Goal: Information Seeking & Learning: Check status

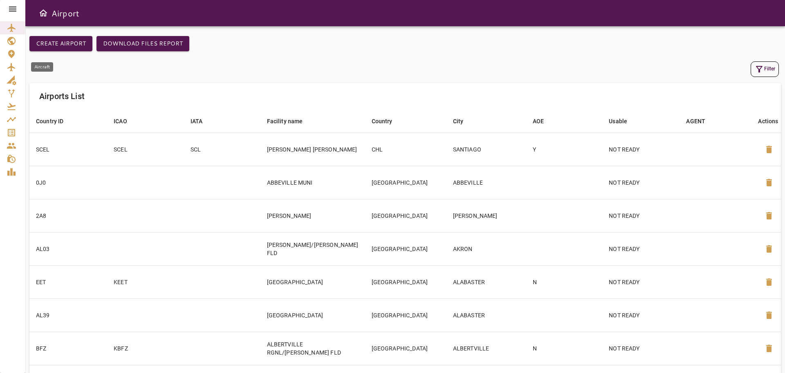
click at [13, 67] on icon "Aircraft" at bounding box center [12, 67] width 10 height 10
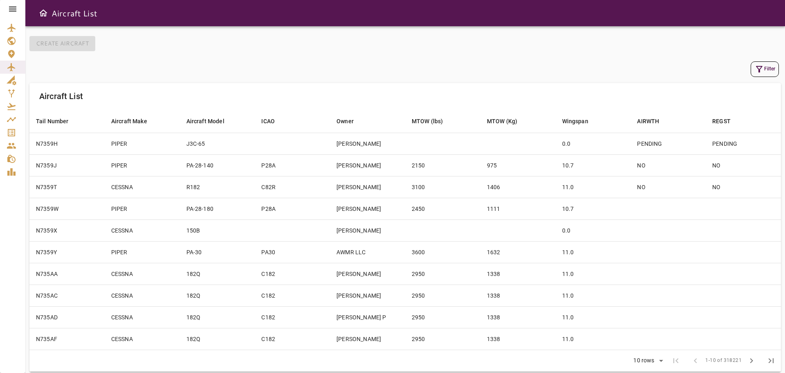
click at [11, 7] on icon at bounding box center [12, 9] width 7 height 5
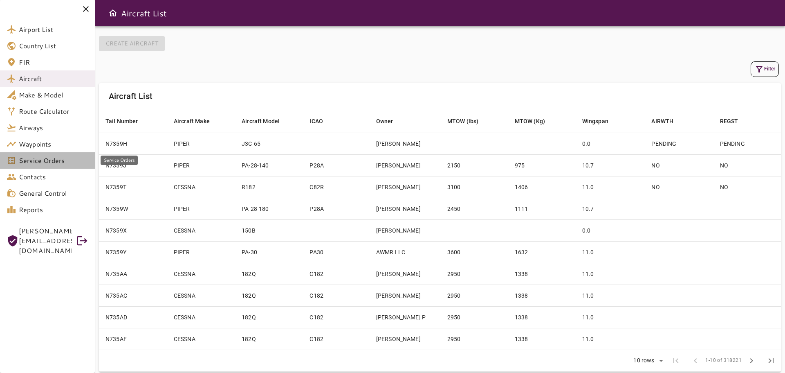
click at [57, 162] on span "Service Orders" at bounding box center [54, 160] width 70 height 10
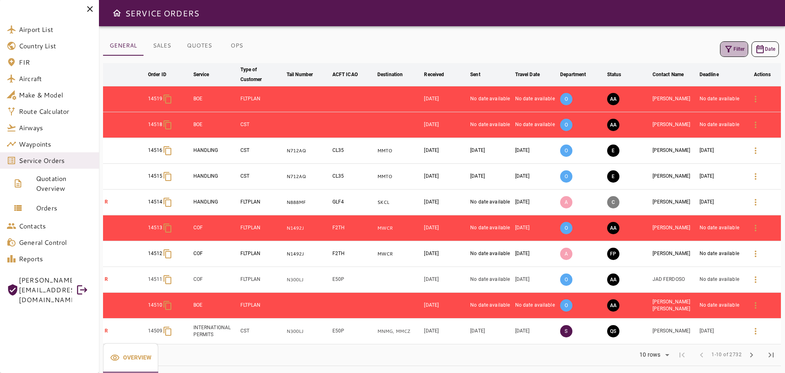
click at [730, 50] on icon "button" at bounding box center [729, 49] width 10 height 10
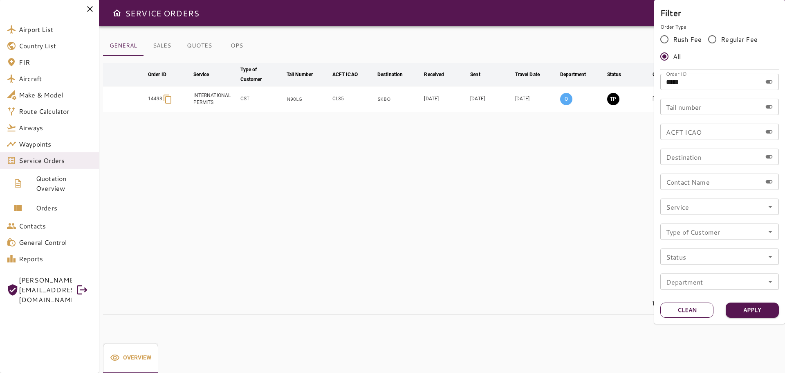
click at [696, 308] on button "Clean" at bounding box center [687, 309] width 53 height 15
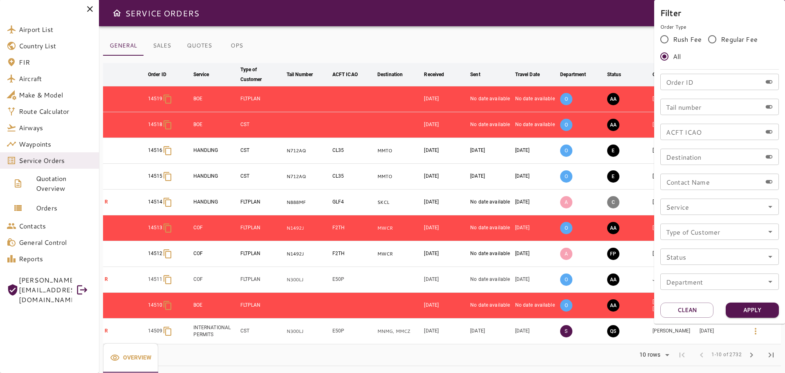
click at [586, 39] on div at bounding box center [392, 186] width 785 height 373
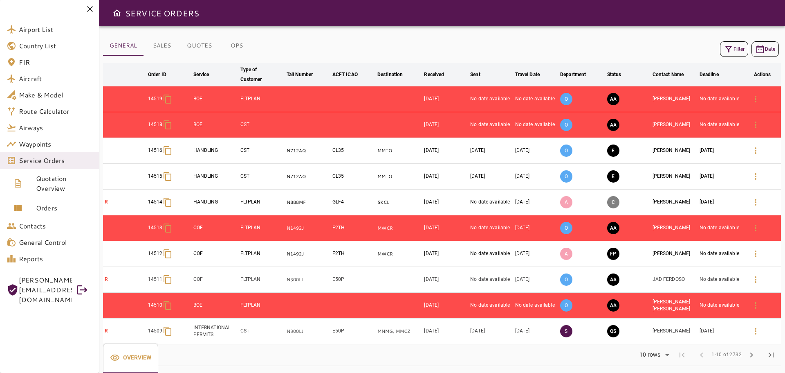
click at [728, 48] on icon "button" at bounding box center [729, 49] width 7 height 7
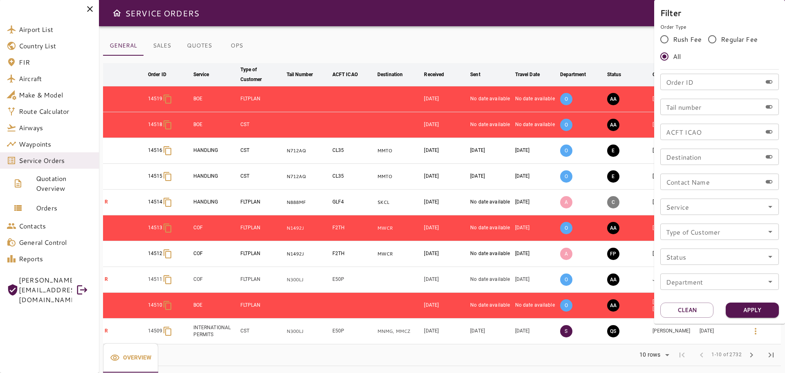
click at [763, 207] on input "Service" at bounding box center [720, 206] width 114 height 11
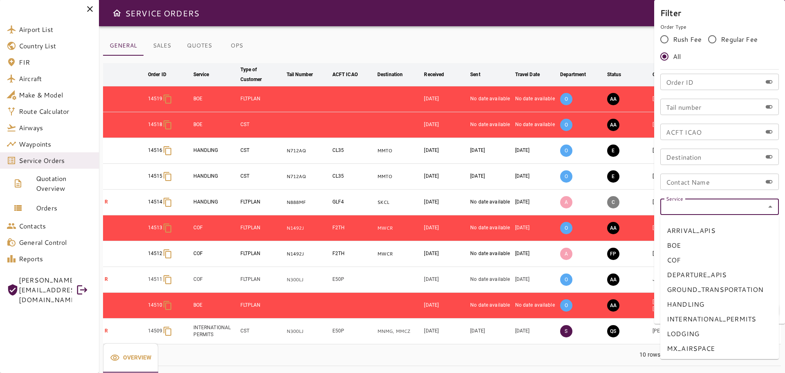
click at [695, 259] on li "COF" at bounding box center [720, 259] width 119 height 15
type input "***"
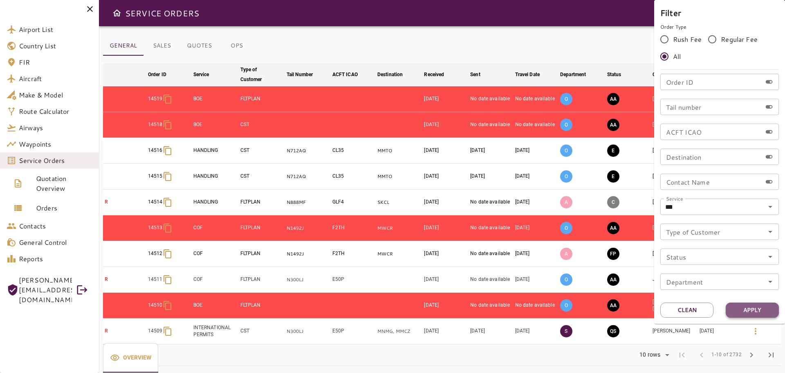
click at [760, 312] on button "Apply" at bounding box center [752, 309] width 53 height 15
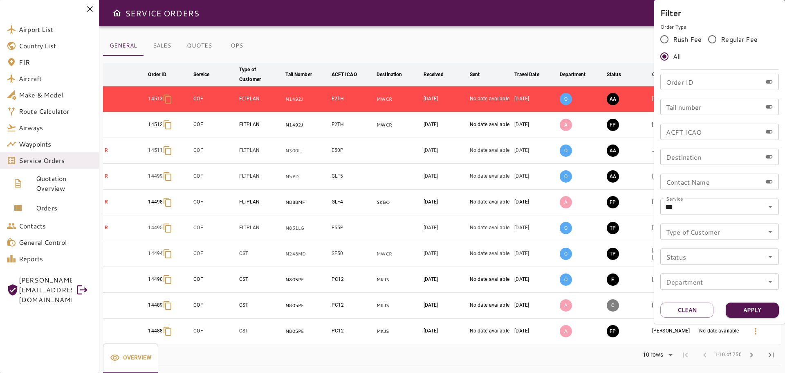
click at [485, 36] on div at bounding box center [392, 186] width 785 height 373
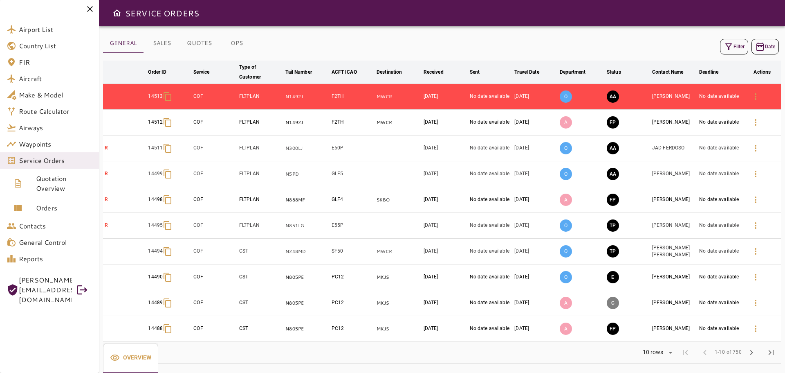
scroll to position [3, 0]
click at [755, 353] on span "chevron_right" at bounding box center [752, 352] width 10 height 10
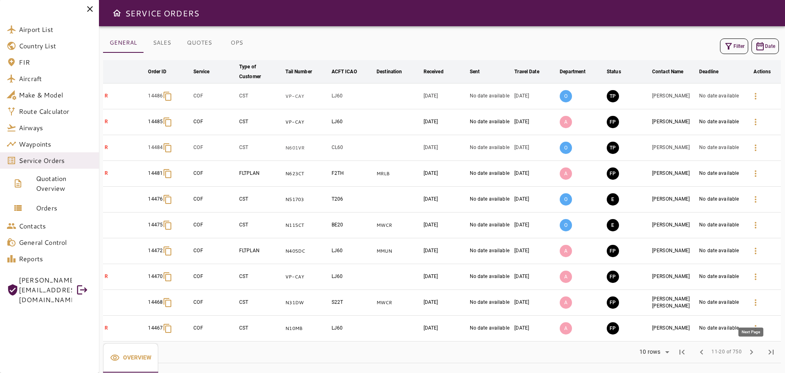
click at [755, 353] on span "chevron_right" at bounding box center [752, 352] width 10 height 10
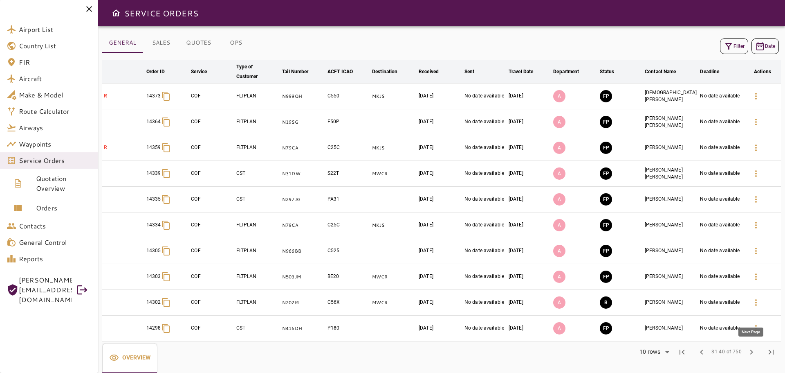
click at [755, 353] on span "chevron_right" at bounding box center [752, 352] width 10 height 10
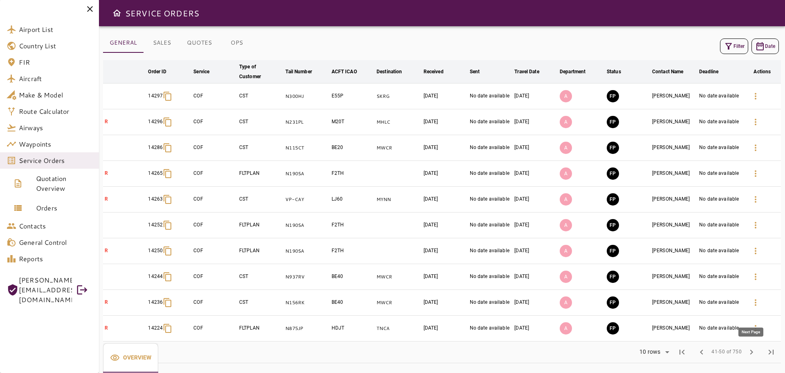
click at [755, 353] on span "chevron_right" at bounding box center [752, 352] width 10 height 10
click at [751, 355] on span "chevron_right" at bounding box center [752, 352] width 10 height 10
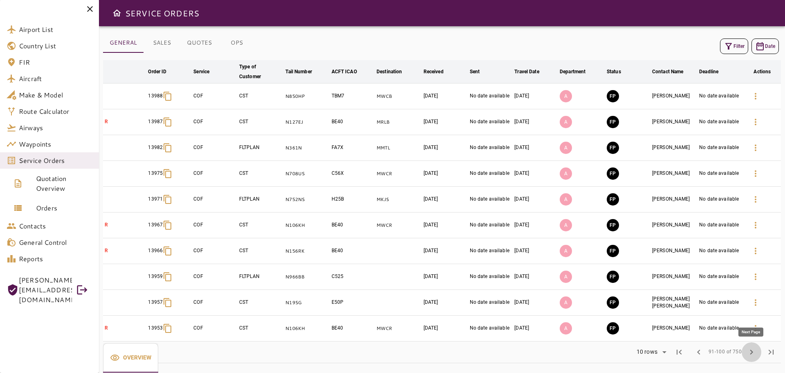
click at [751, 353] on span "chevron_right" at bounding box center [752, 352] width 10 height 10
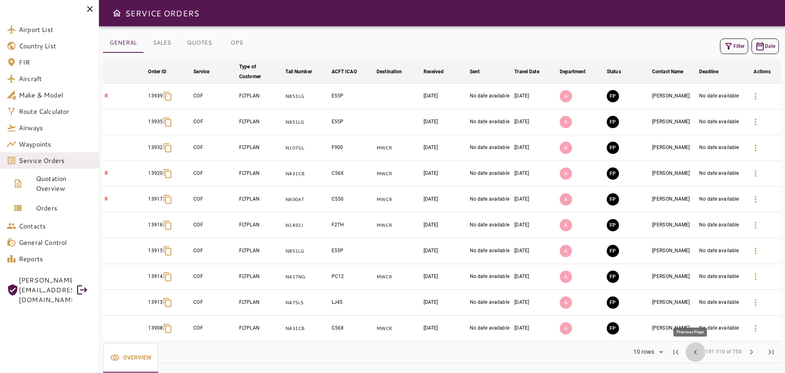
click at [694, 353] on span "chevron_left" at bounding box center [696, 352] width 10 height 10
click at [694, 353] on button "chevron_left" at bounding box center [699, 352] width 20 height 20
click at [694, 353] on button "chevron_left" at bounding box center [702, 352] width 20 height 20
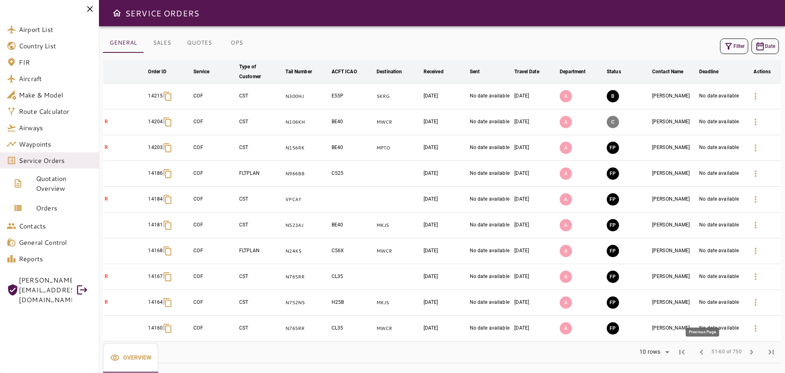
click at [694, 353] on button "chevron_left" at bounding box center [702, 352] width 20 height 20
click at [753, 349] on span "chevron_right" at bounding box center [752, 352] width 10 height 10
click at [686, 352] on span "first_page" at bounding box center [682, 352] width 10 height 10
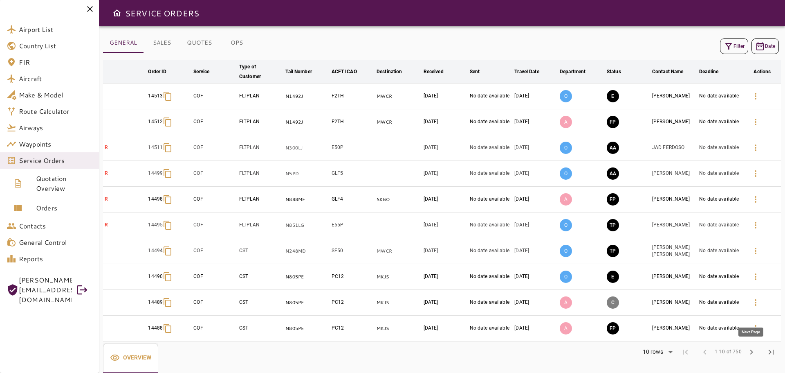
click at [752, 353] on span "chevron_right" at bounding box center [752, 352] width 10 height 10
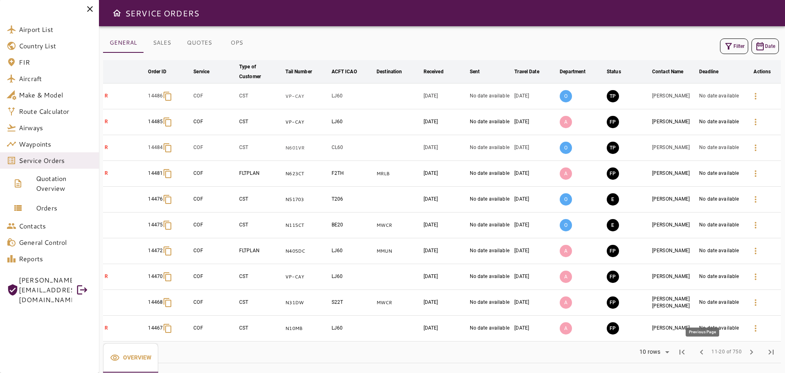
click at [703, 354] on span "chevron_left" at bounding box center [702, 352] width 10 height 10
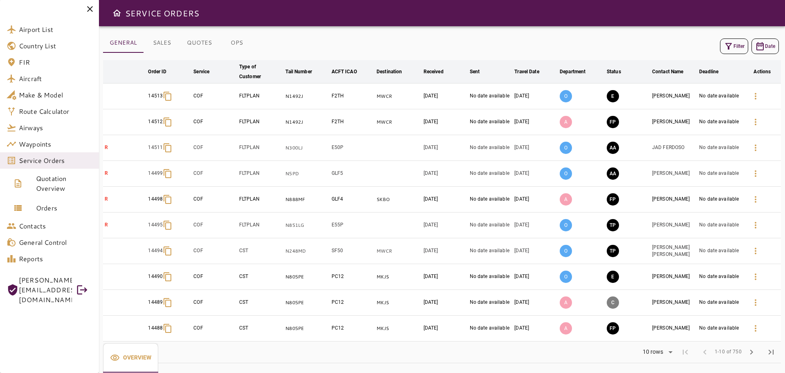
click at [743, 46] on button "Filter" at bounding box center [734, 46] width 28 height 16
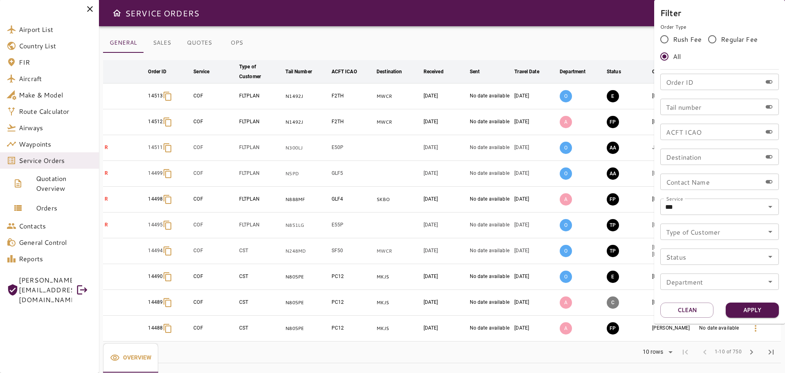
click at [56, 162] on div at bounding box center [392, 186] width 785 height 373
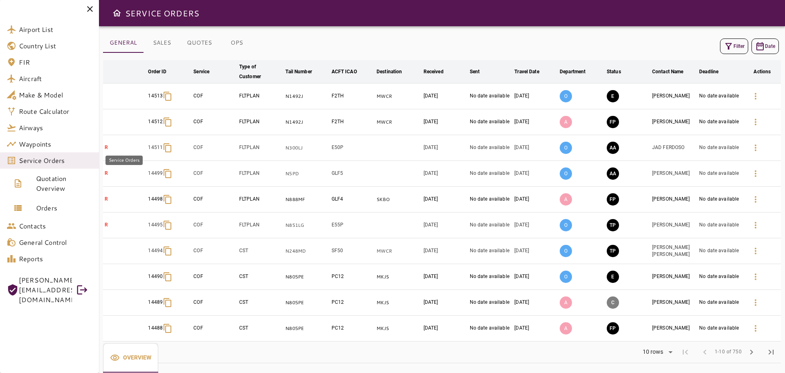
click at [69, 160] on span "Service Orders" at bounding box center [56, 160] width 74 height 10
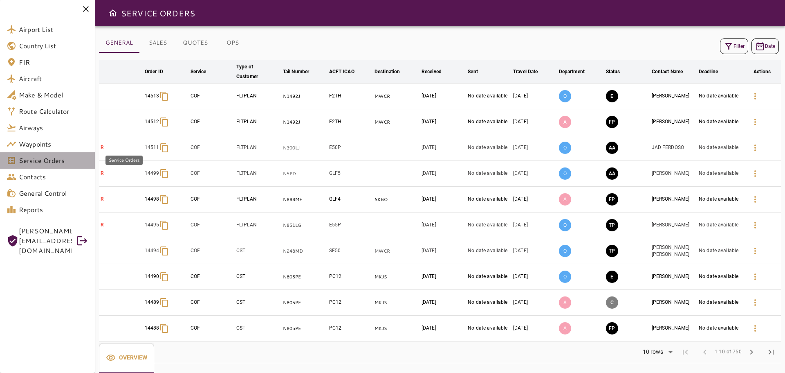
click at [69, 160] on span "Service Orders" at bounding box center [54, 160] width 70 height 10
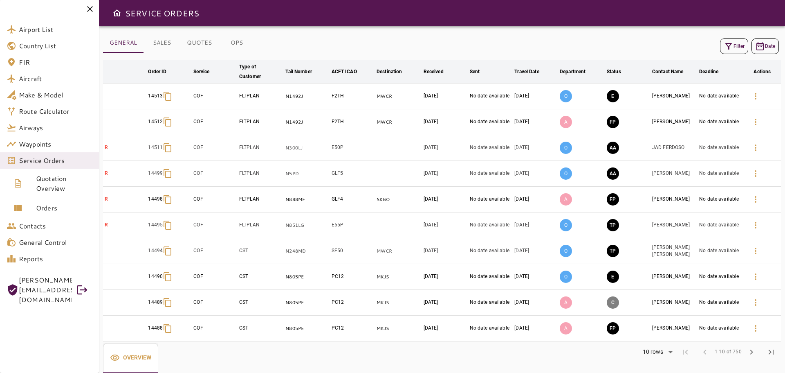
click at [734, 49] on button "Filter" at bounding box center [734, 46] width 28 height 16
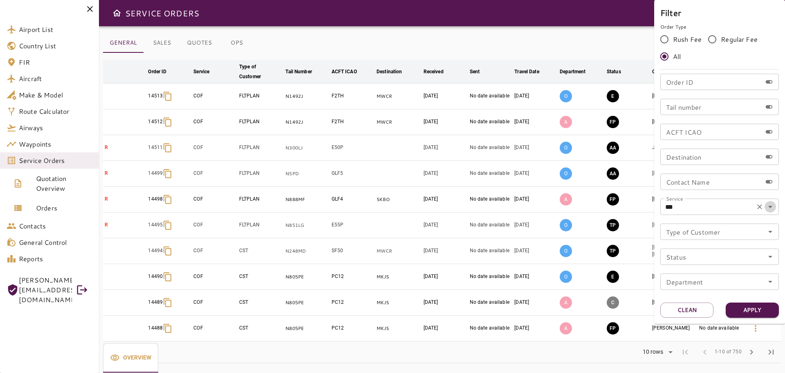
click at [774, 210] on icon "Open" at bounding box center [771, 207] width 10 height 10
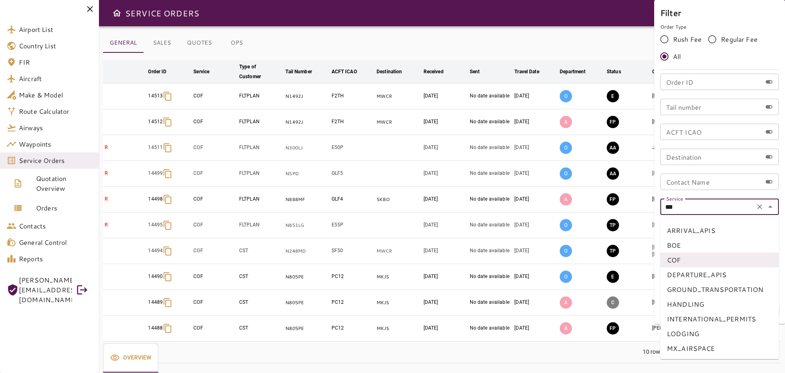
click at [679, 246] on li "BOE" at bounding box center [720, 245] width 119 height 15
type input "***"
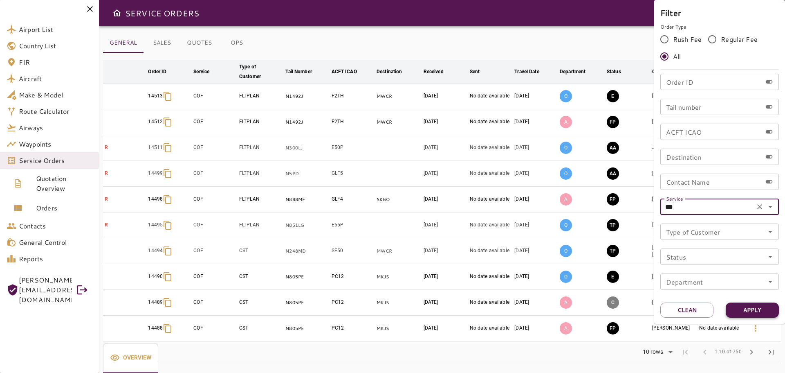
click at [758, 312] on button "Apply" at bounding box center [752, 309] width 53 height 15
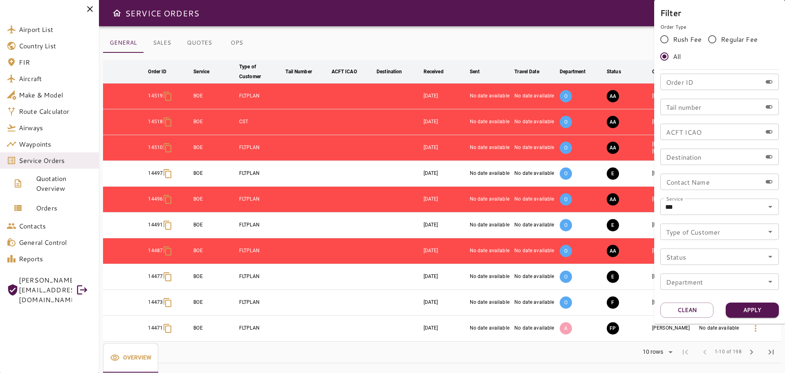
click at [512, 26] on div at bounding box center [392, 186] width 785 height 373
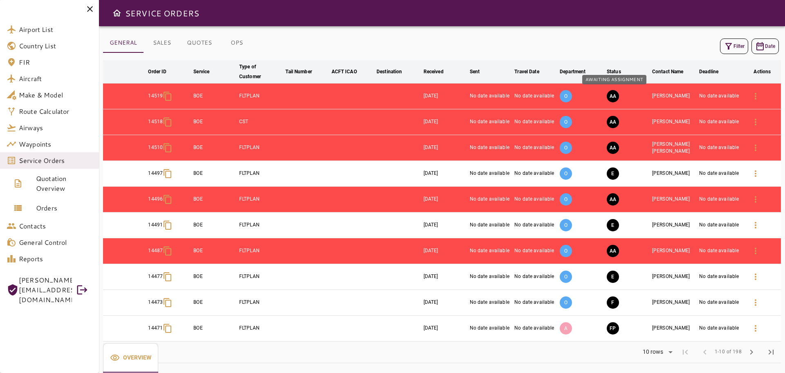
click at [617, 98] on button "AA" at bounding box center [613, 96] width 12 height 12
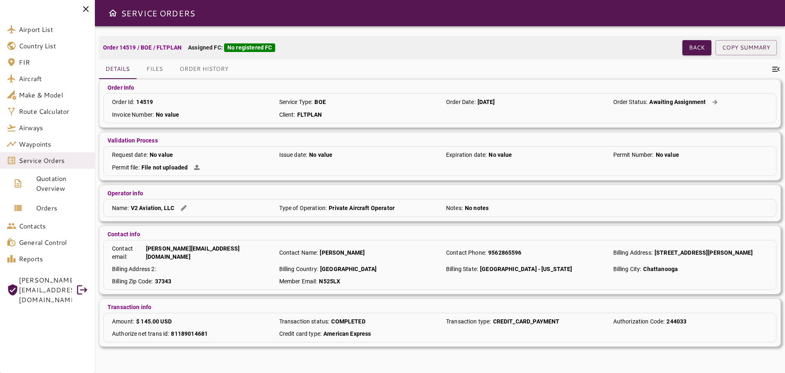
click at [258, 46] on div "No registered FC" at bounding box center [249, 47] width 51 height 9
click at [223, 49] on p "Assigned FC: No registered FC" at bounding box center [231, 47] width 87 height 9
click at [164, 70] on button "Files" at bounding box center [154, 69] width 37 height 20
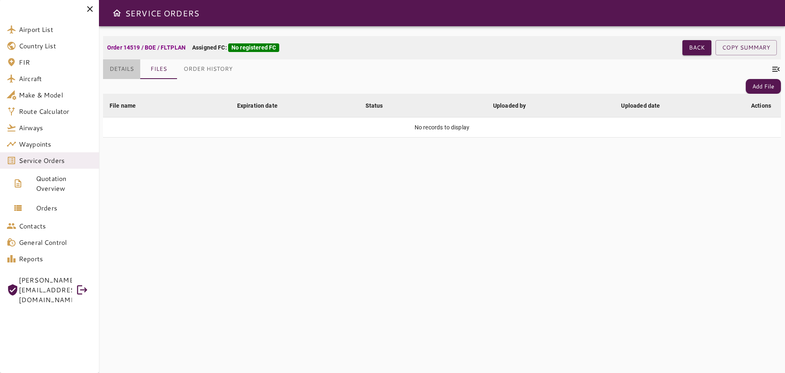
click at [120, 69] on button "Details" at bounding box center [121, 69] width 37 height 20
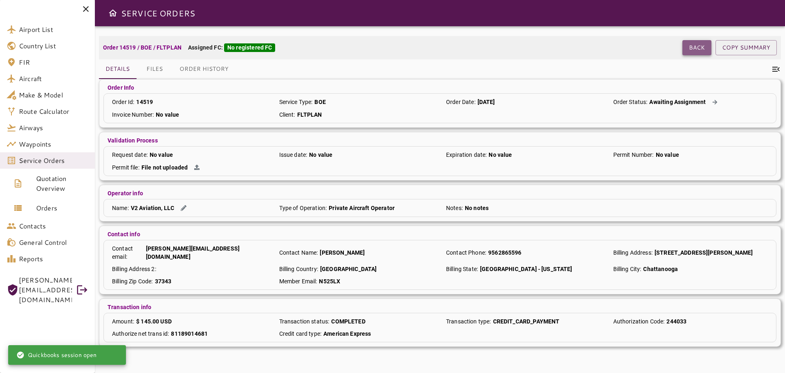
click at [693, 50] on button "Back" at bounding box center [697, 47] width 29 height 15
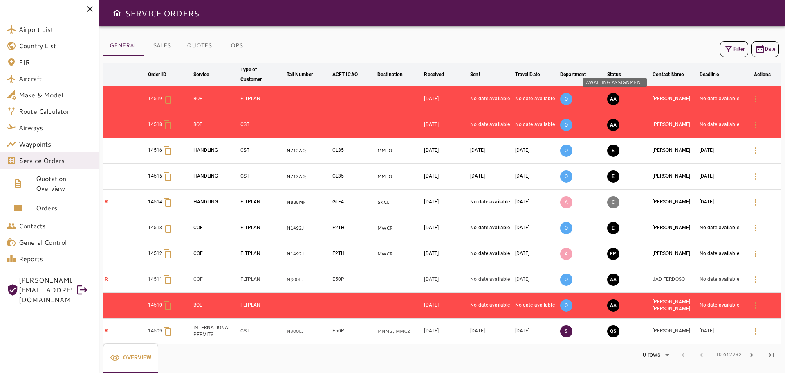
click at [615, 101] on button "AA" at bounding box center [613, 99] width 12 height 12
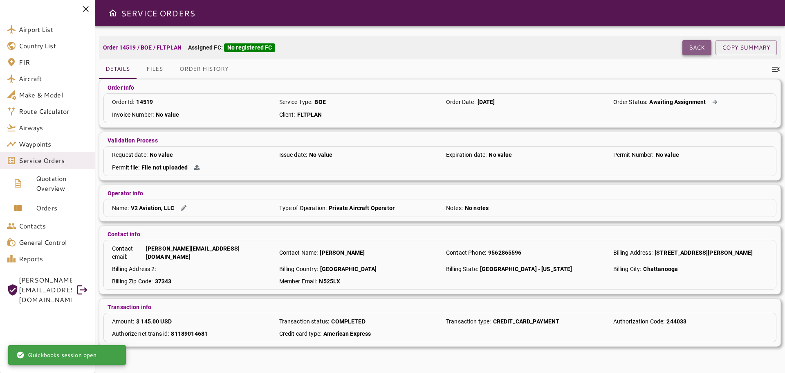
click at [690, 50] on button "Back" at bounding box center [697, 47] width 29 height 15
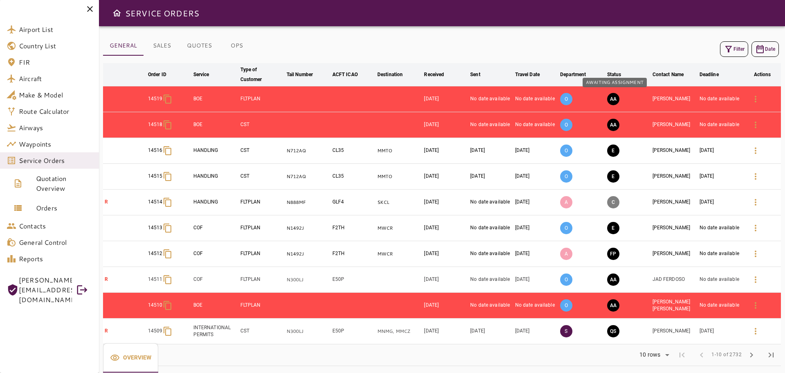
click at [615, 99] on button "AA" at bounding box center [613, 99] width 12 height 12
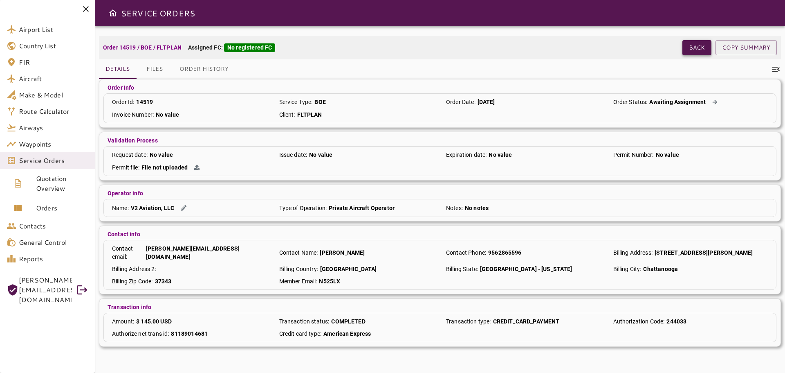
click at [687, 49] on button "Back" at bounding box center [697, 47] width 29 height 15
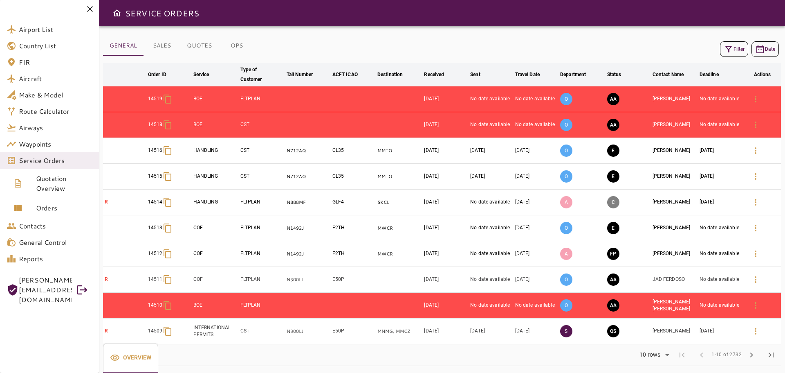
click at [499, 106] on td "No date available" at bounding box center [491, 99] width 45 height 26
drag, startPoint x: 257, startPoint y: 97, endPoint x: 234, endPoint y: 98, distance: 22.9
click at [256, 97] on td "FLTPLAN" at bounding box center [262, 99] width 46 height 26
click at [615, 126] on button "AA" at bounding box center [613, 125] width 12 height 12
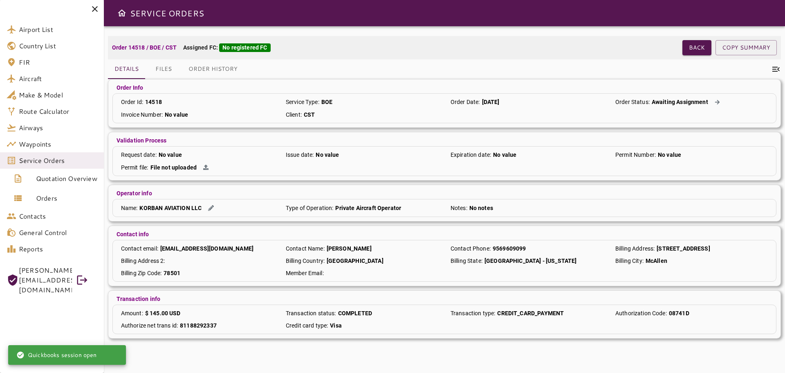
click at [200, 47] on p "Assigned FC: No registered FC" at bounding box center [226, 47] width 87 height 9
click at [250, 48] on div "No registered FC" at bounding box center [244, 47] width 51 height 9
click at [169, 70] on button "Files" at bounding box center [163, 69] width 37 height 20
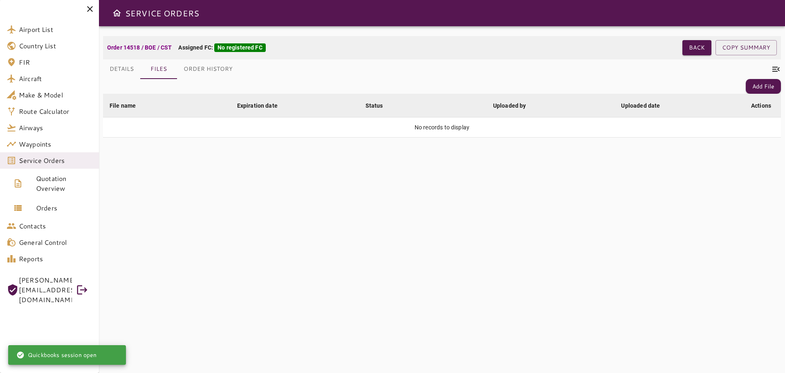
click at [221, 71] on button "Order History" at bounding box center [208, 69] width 62 height 20
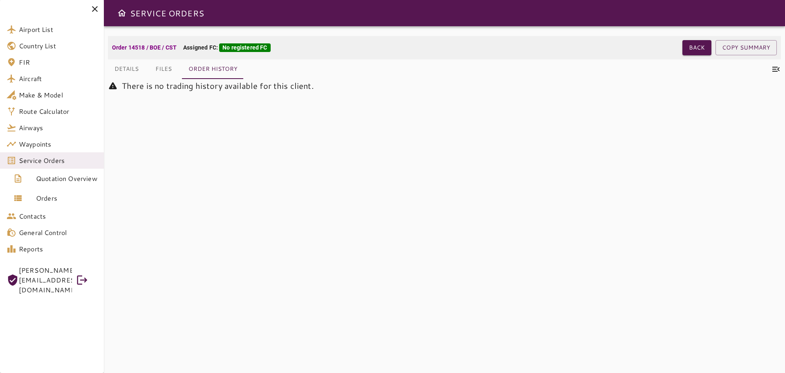
click at [176, 69] on button "Files" at bounding box center [163, 69] width 37 height 20
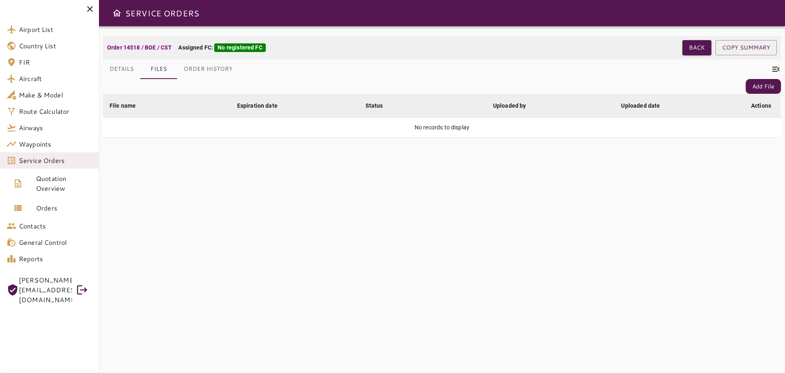
click at [130, 68] on button "Details" at bounding box center [121, 69] width 37 height 20
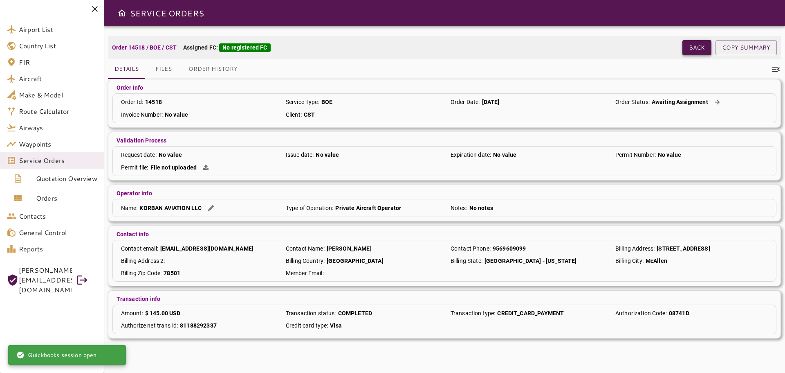
click at [704, 48] on button "Back" at bounding box center [697, 47] width 29 height 15
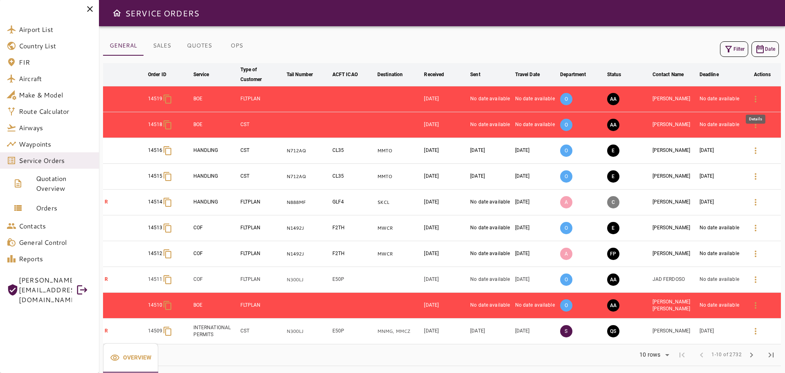
click at [756, 102] on icon "button" at bounding box center [756, 99] width 2 height 7
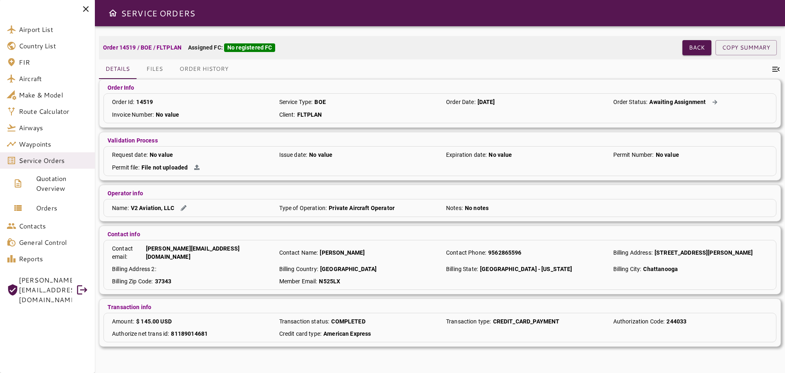
click at [95, 14] on div at bounding box center [47, 9] width 95 height 18
click at [91, 9] on icon at bounding box center [86, 9] width 10 height 10
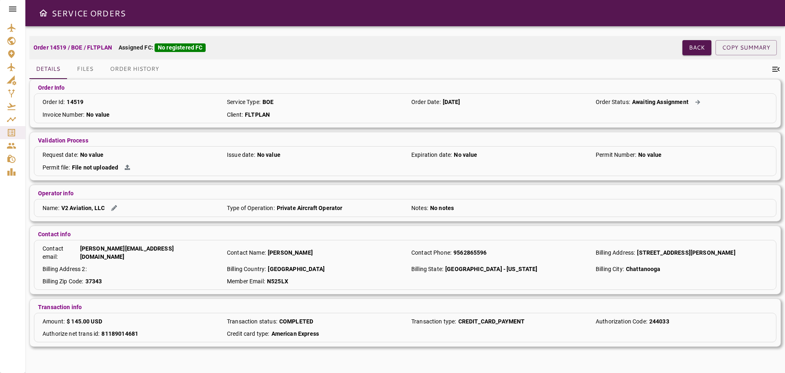
click at [11, 6] on icon at bounding box center [13, 9] width 10 height 10
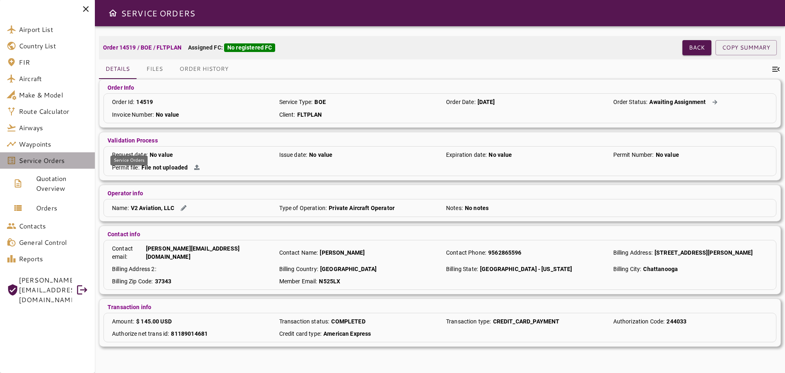
click at [51, 162] on span "Service Orders" at bounding box center [54, 160] width 70 height 10
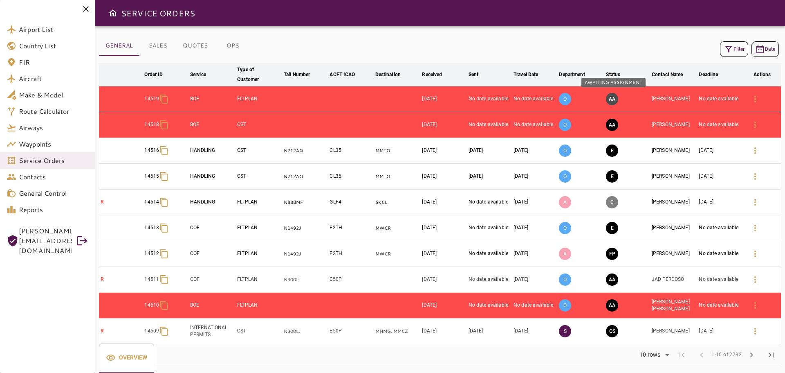
click at [614, 103] on button "AA" at bounding box center [612, 99] width 12 height 12
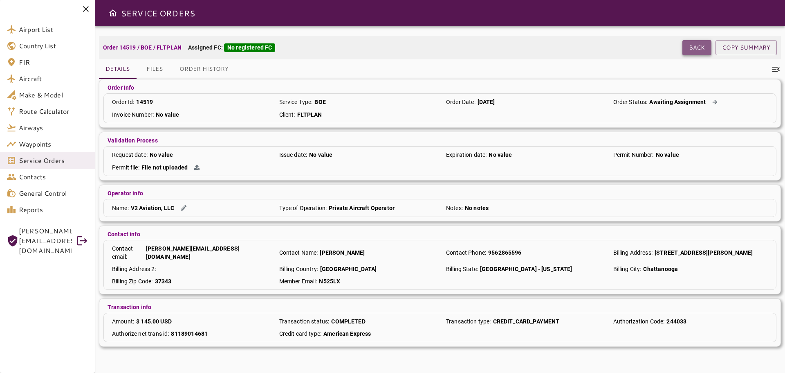
click at [700, 49] on button "Back" at bounding box center [697, 47] width 29 height 15
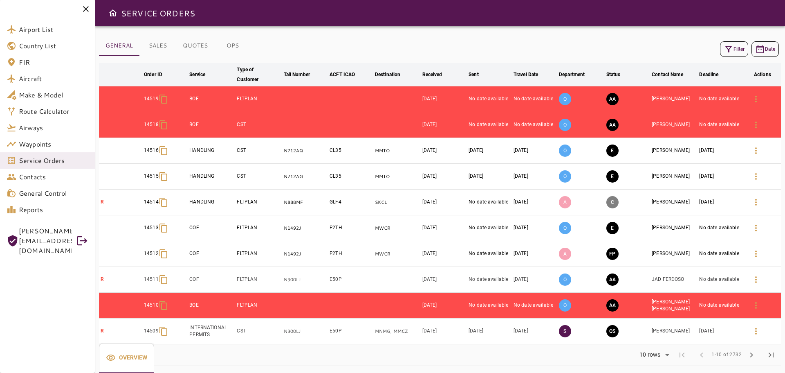
click at [231, 47] on button "OPS" at bounding box center [232, 46] width 37 height 20
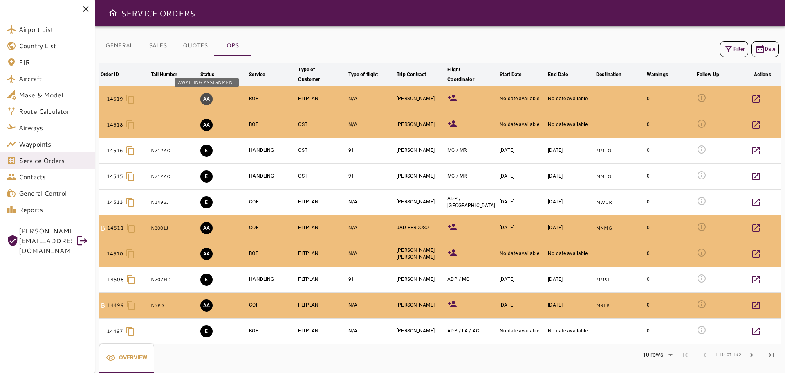
click at [209, 99] on button "AA" at bounding box center [206, 99] width 12 height 12
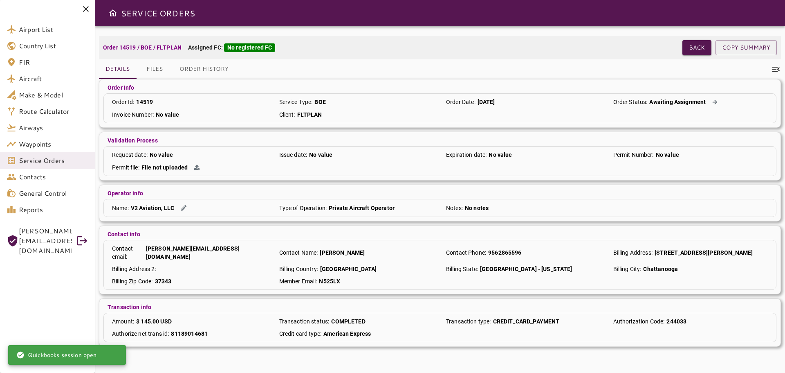
click at [84, 10] on icon at bounding box center [86, 9] width 6 height 6
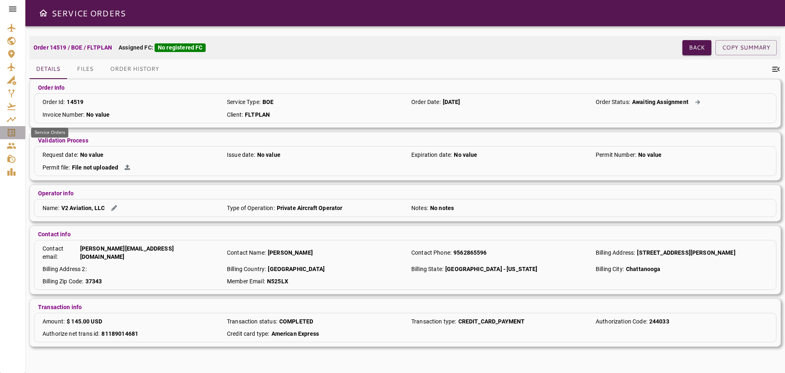
click at [10, 136] on icon "Service Orders" at bounding box center [11, 132] width 7 height 7
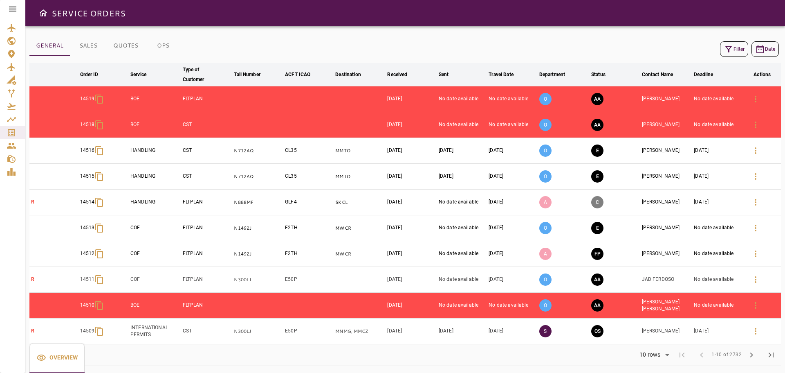
click at [159, 48] on button "OPS" at bounding box center [163, 46] width 37 height 20
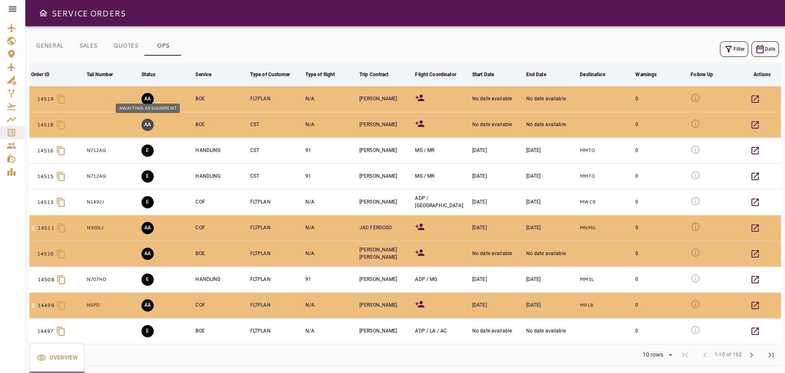
click at [147, 127] on button "AA" at bounding box center [148, 125] width 12 height 12
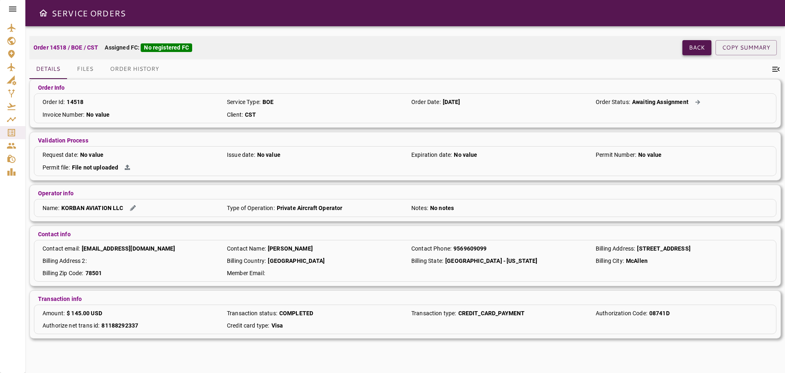
click at [698, 50] on button "Back" at bounding box center [697, 47] width 29 height 15
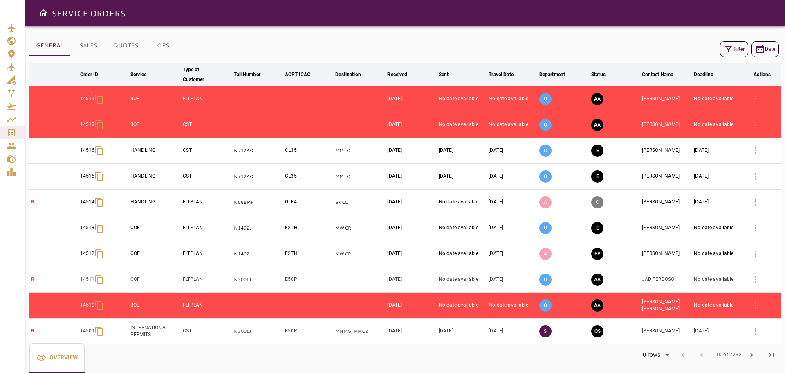
click at [164, 37] on button "OPS" at bounding box center [163, 46] width 37 height 20
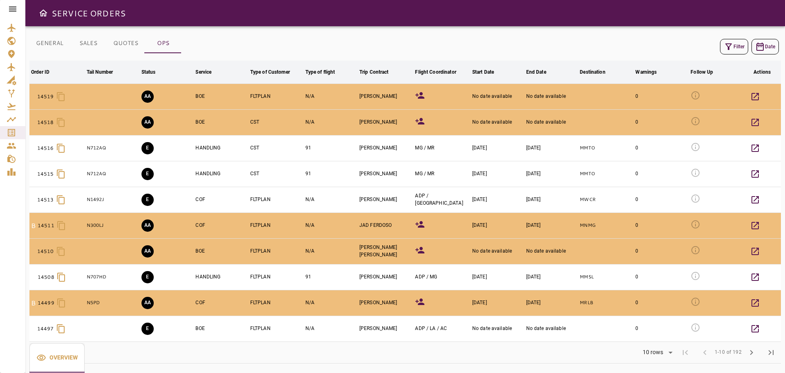
scroll to position [3, 0]
click at [146, 223] on button "AA" at bounding box center [148, 225] width 12 height 12
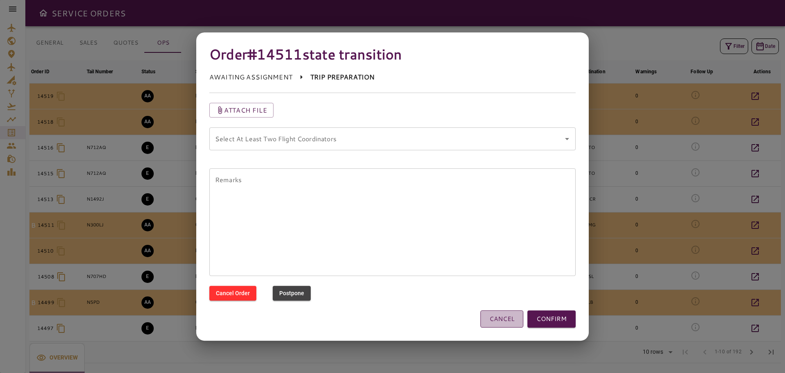
click at [494, 320] on button "CANCEL" at bounding box center [502, 318] width 43 height 17
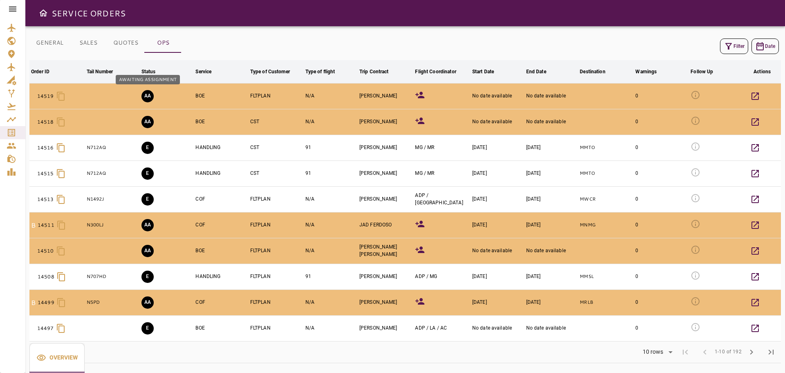
click at [146, 95] on button "AA" at bounding box center [148, 96] width 12 height 12
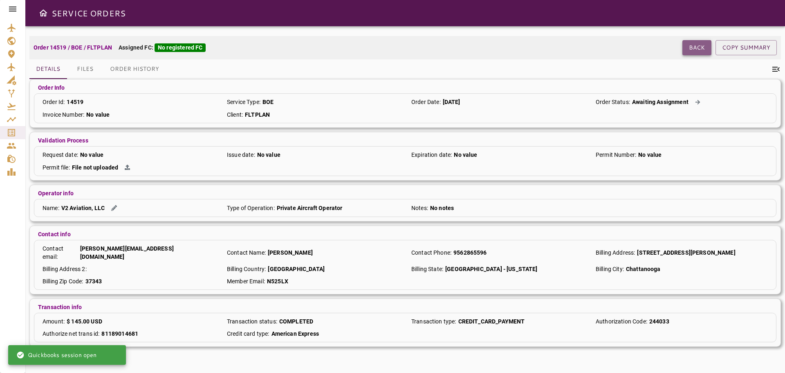
click at [691, 47] on button "Back" at bounding box center [697, 47] width 29 height 15
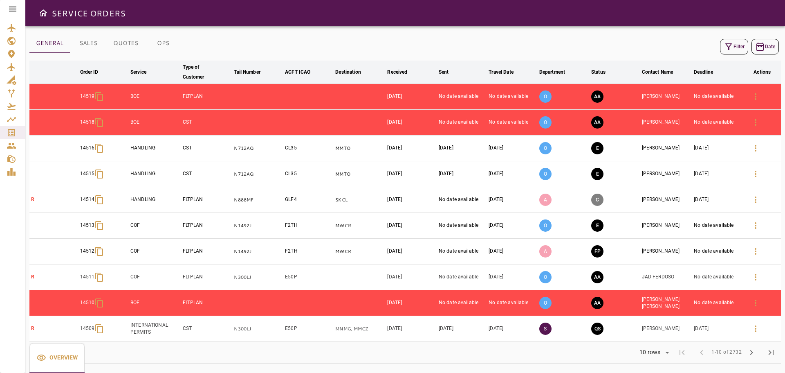
scroll to position [3, 0]
click at [600, 97] on button "AA" at bounding box center [598, 96] width 12 height 12
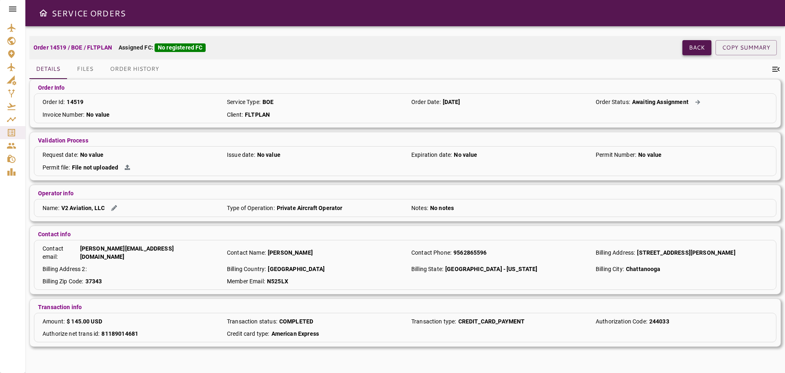
click at [708, 43] on button "Back" at bounding box center [697, 47] width 29 height 15
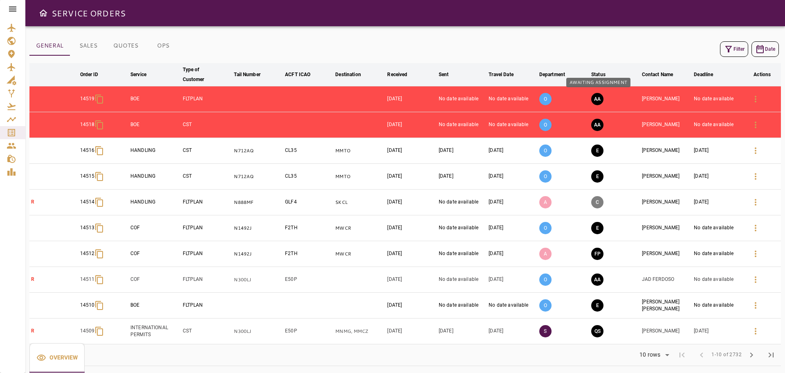
click at [599, 99] on button "AA" at bounding box center [598, 99] width 12 height 12
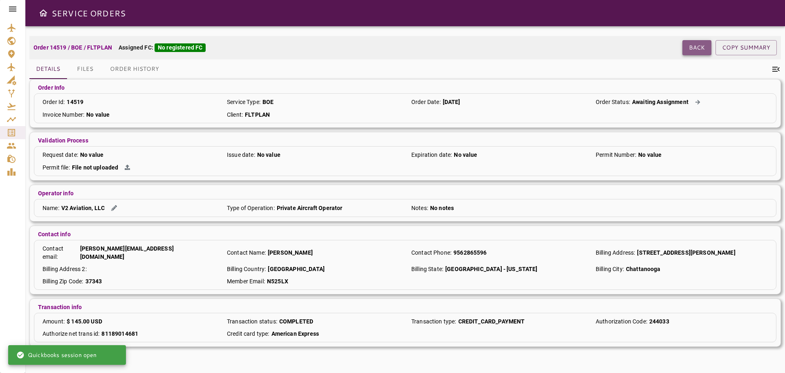
click at [702, 49] on button "Back" at bounding box center [697, 47] width 29 height 15
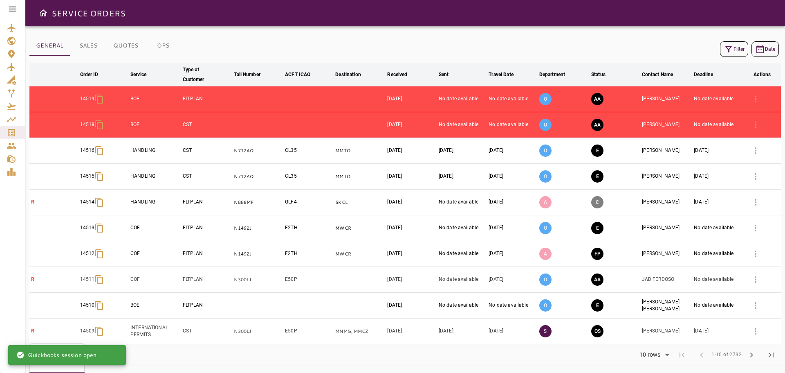
click at [165, 47] on button "OPS" at bounding box center [163, 46] width 37 height 20
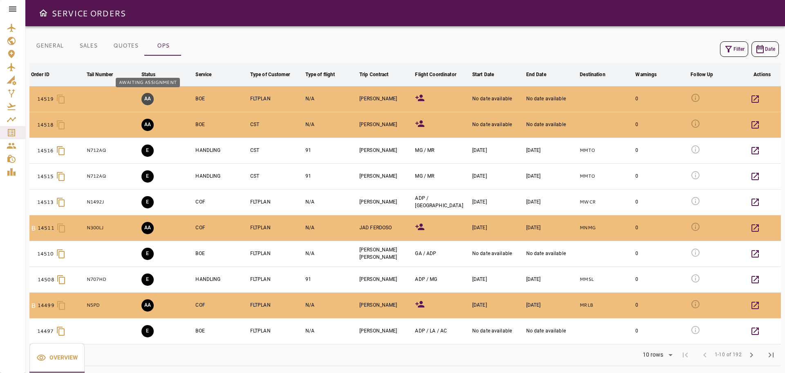
click at [148, 97] on button "AA" at bounding box center [148, 99] width 12 height 12
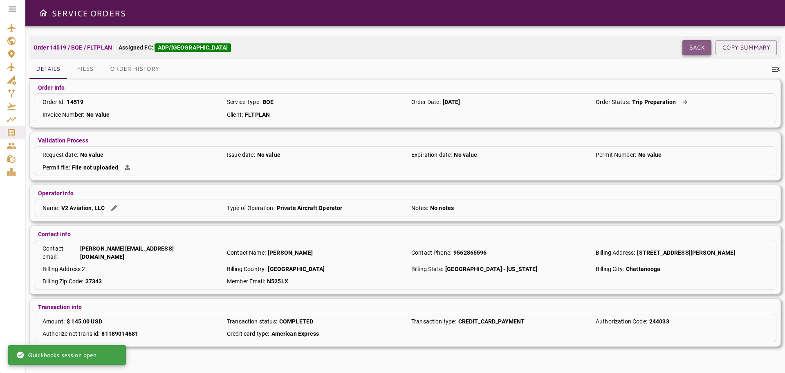
click at [694, 51] on button "Back" at bounding box center [697, 47] width 29 height 15
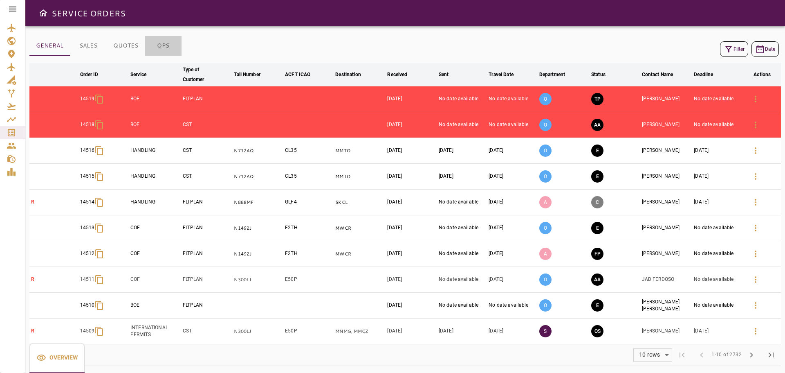
click at [158, 45] on button "OPS" at bounding box center [163, 46] width 37 height 20
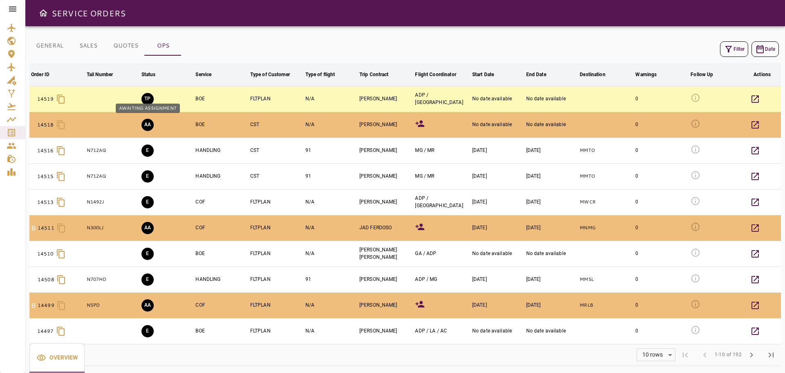
click at [146, 122] on button "AA" at bounding box center [148, 125] width 12 height 12
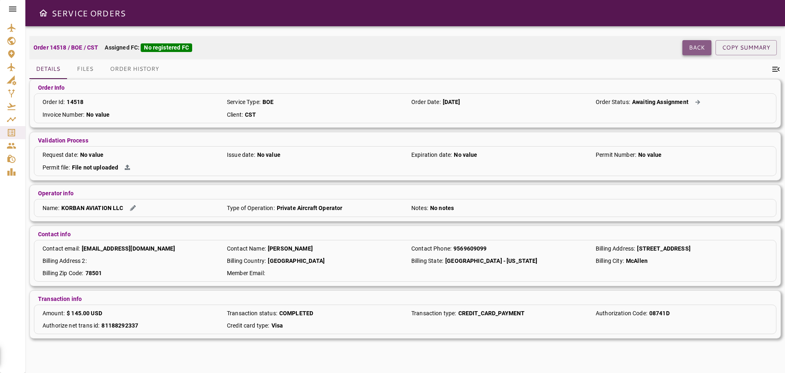
click at [692, 43] on button "Back" at bounding box center [697, 47] width 29 height 15
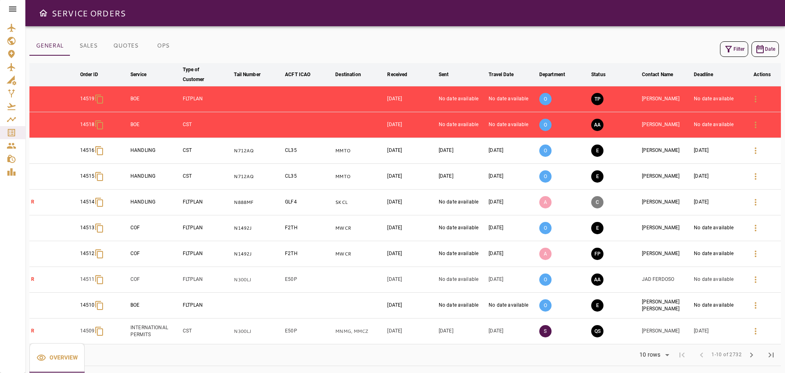
click at [160, 48] on button "OPS" at bounding box center [163, 46] width 37 height 20
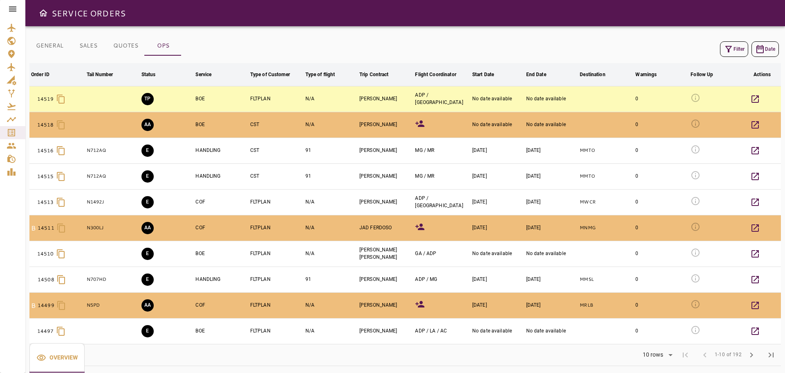
click at [421, 123] on icon at bounding box center [420, 123] width 9 height 7
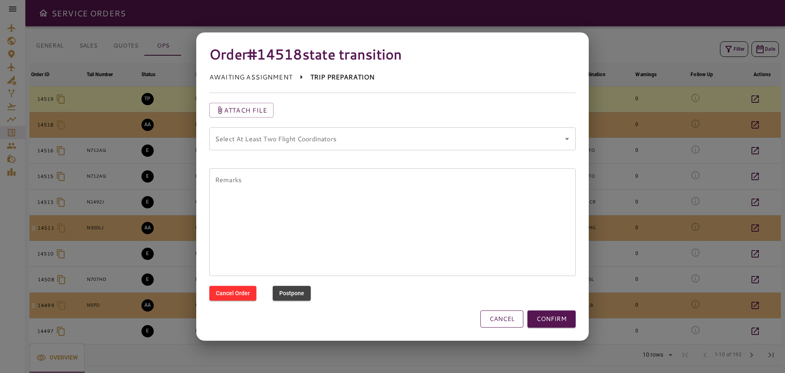
click at [499, 318] on button "CANCEL" at bounding box center [502, 318] width 43 height 17
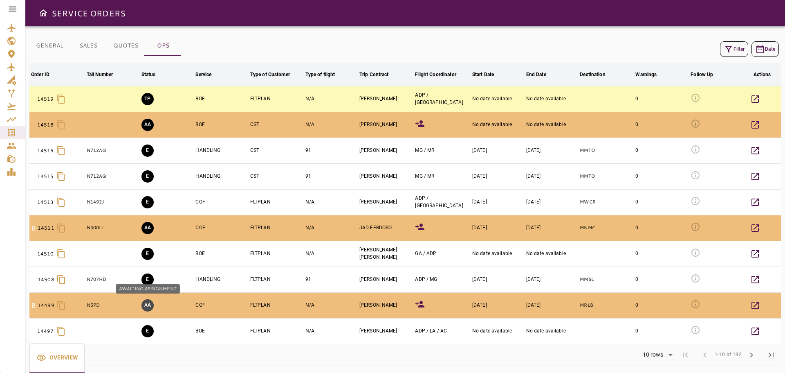
click at [142, 306] on button "AA" at bounding box center [148, 305] width 12 height 12
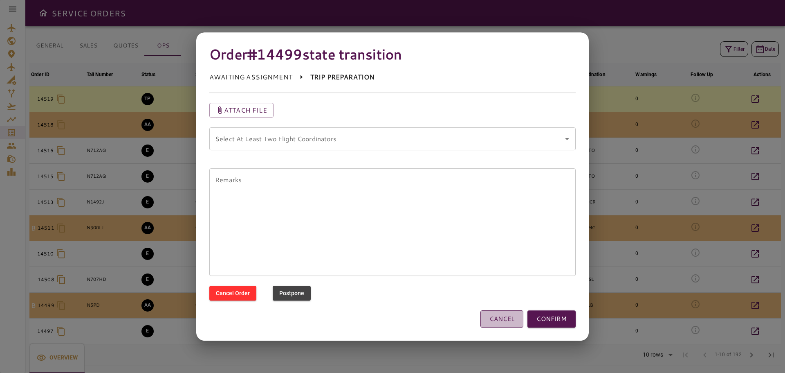
click at [514, 317] on button "CANCEL" at bounding box center [502, 318] width 43 height 17
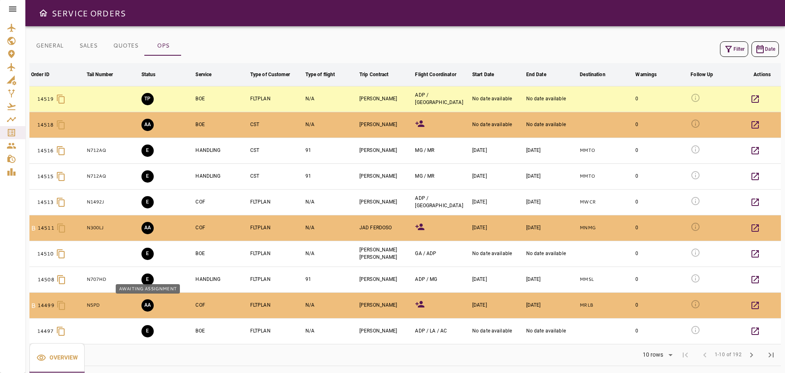
click at [146, 307] on button "AA" at bounding box center [148, 305] width 12 height 12
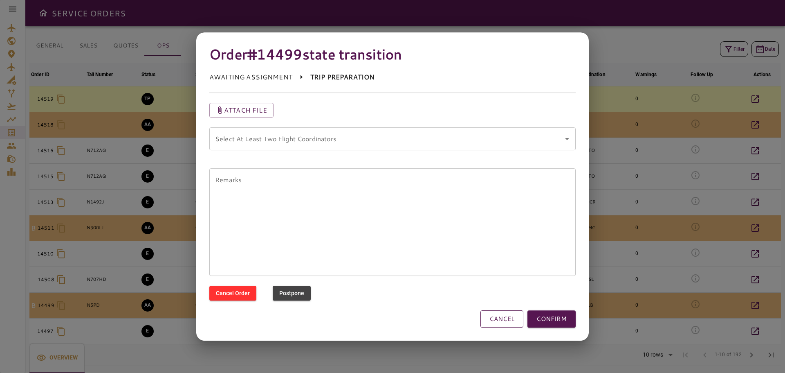
click at [498, 321] on button "CANCEL" at bounding box center [502, 318] width 43 height 17
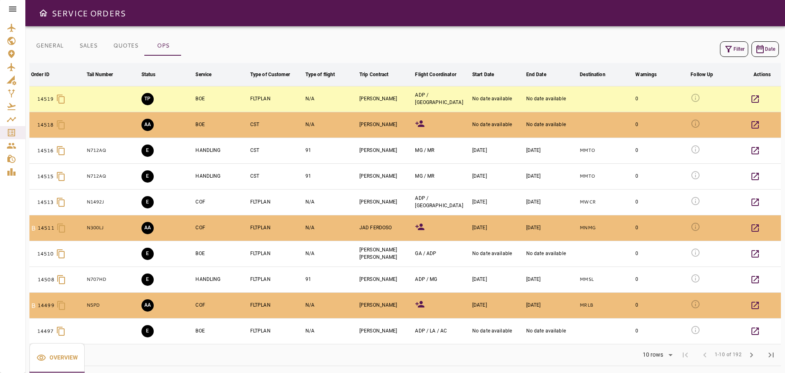
click at [422, 126] on icon at bounding box center [420, 123] width 9 height 7
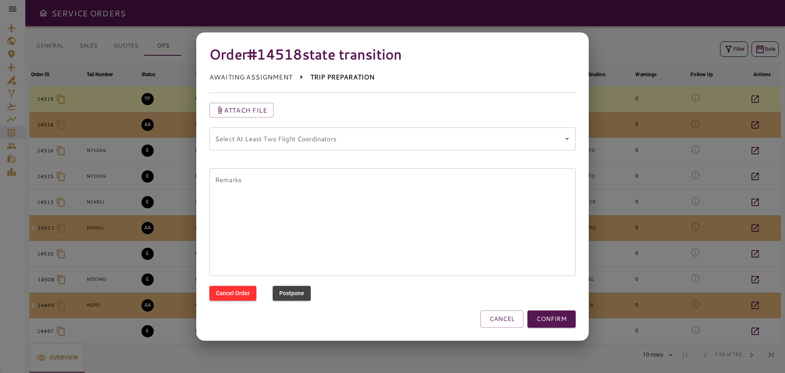
click at [289, 140] on coordinators "Select At Least Two Flight Coordinators" at bounding box center [386, 139] width 347 height 16
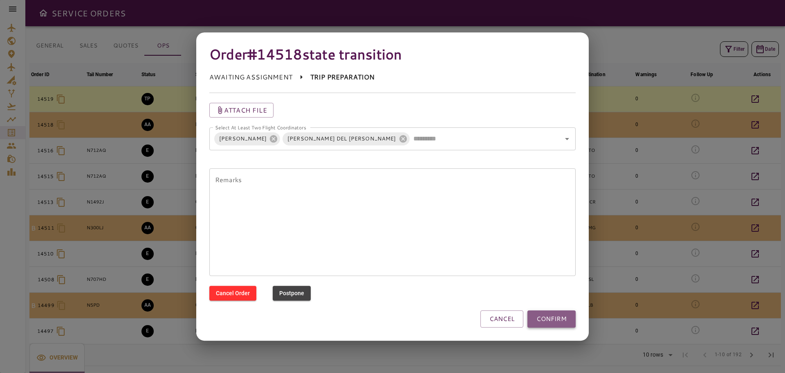
click at [553, 320] on button "CONFIRM" at bounding box center [552, 318] width 48 height 17
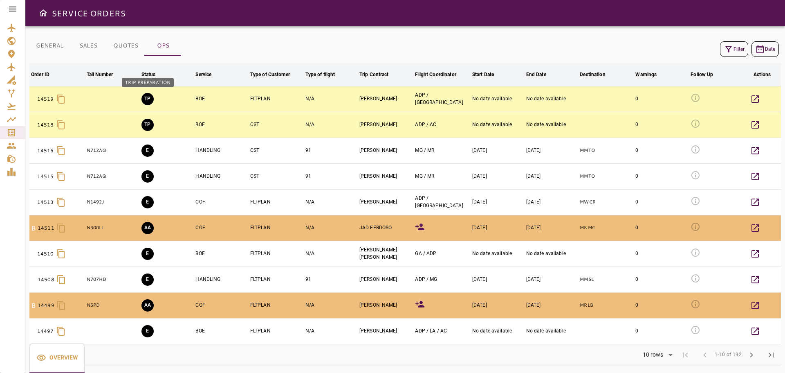
click at [147, 99] on button "TP" at bounding box center [148, 99] width 12 height 12
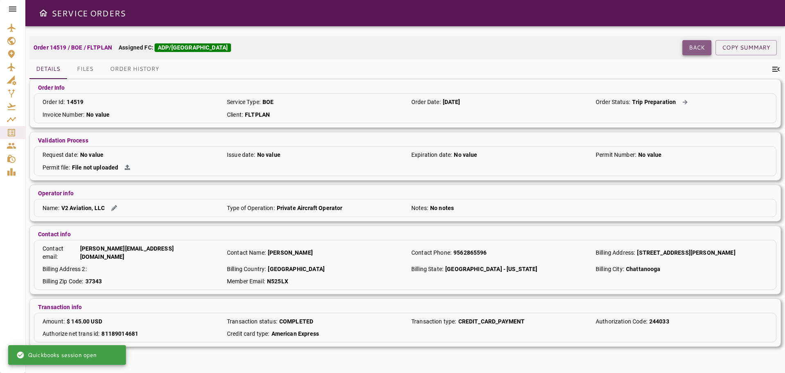
click at [700, 45] on button "Back" at bounding box center [697, 47] width 29 height 15
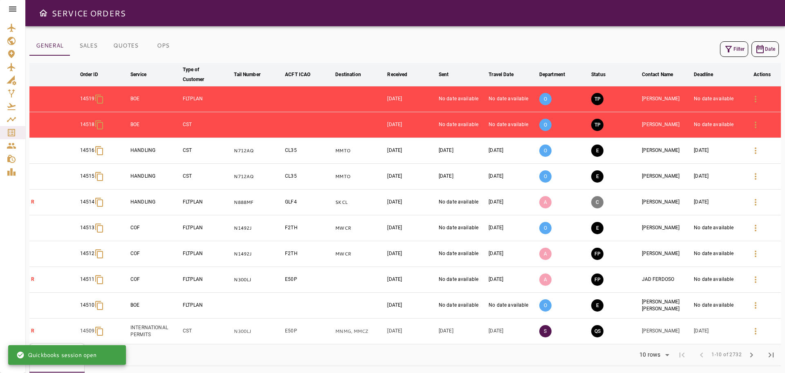
click at [160, 45] on button "OPS" at bounding box center [163, 46] width 37 height 20
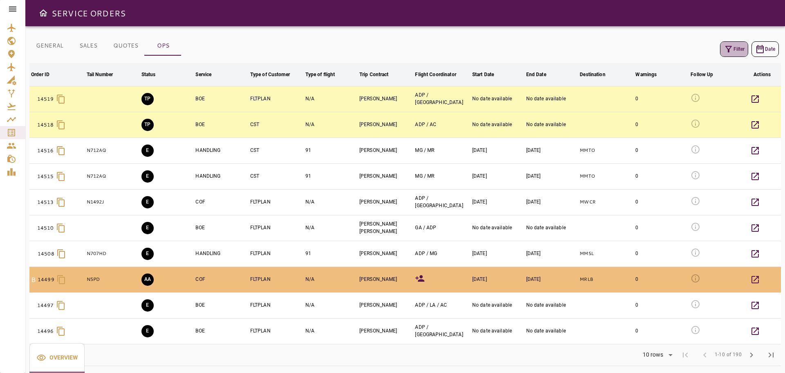
click at [738, 48] on button "Filter" at bounding box center [734, 49] width 28 height 16
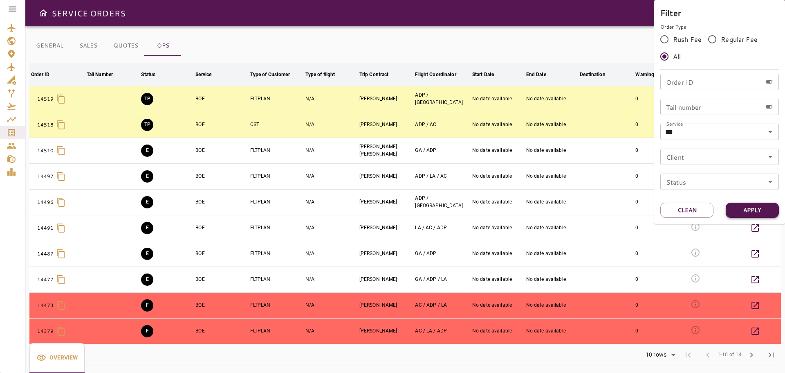
click at [760, 207] on button "Apply" at bounding box center [752, 209] width 53 height 15
click at [768, 210] on button "Apply" at bounding box center [752, 209] width 53 height 15
click at [750, 211] on button "Apply" at bounding box center [752, 209] width 53 height 15
click at [767, 209] on button "Apply" at bounding box center [752, 209] width 53 height 15
click at [591, 30] on div at bounding box center [392, 186] width 785 height 373
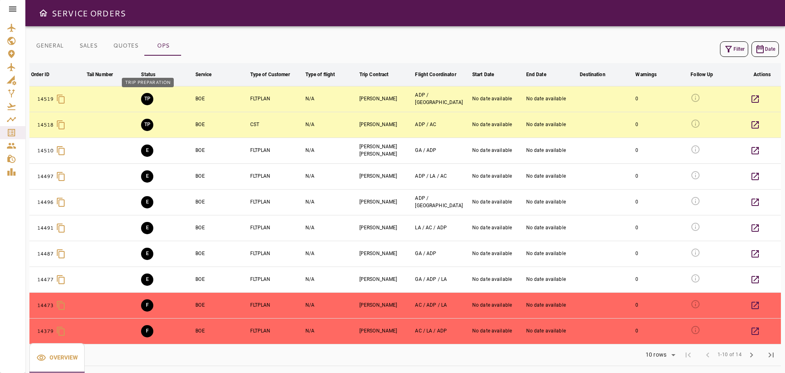
click at [146, 102] on button "TP" at bounding box center [147, 99] width 12 height 12
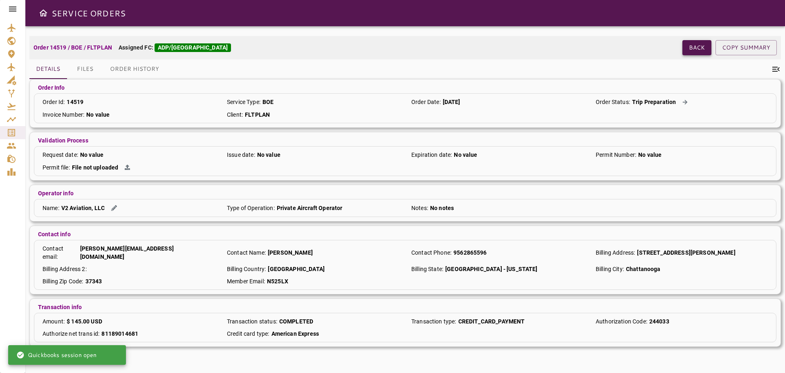
click at [687, 48] on button "Back" at bounding box center [697, 47] width 29 height 15
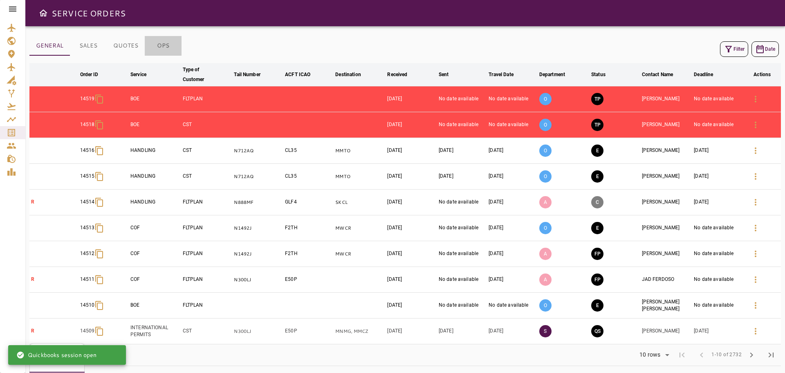
click at [161, 54] on button "OPS" at bounding box center [163, 46] width 37 height 20
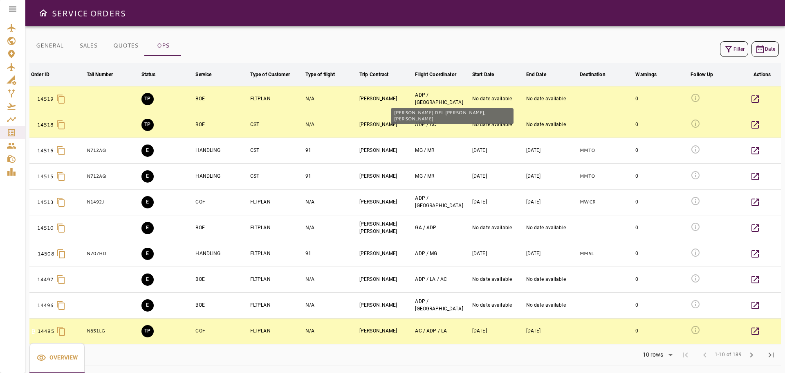
click at [429, 96] on div "ADP / [GEOGRAPHIC_DATA]" at bounding box center [442, 99] width 54 height 14
click at [431, 98] on div "ADP / [GEOGRAPHIC_DATA]" at bounding box center [442, 99] width 54 height 14
click at [756, 100] on icon "button" at bounding box center [756, 99] width 10 height 10
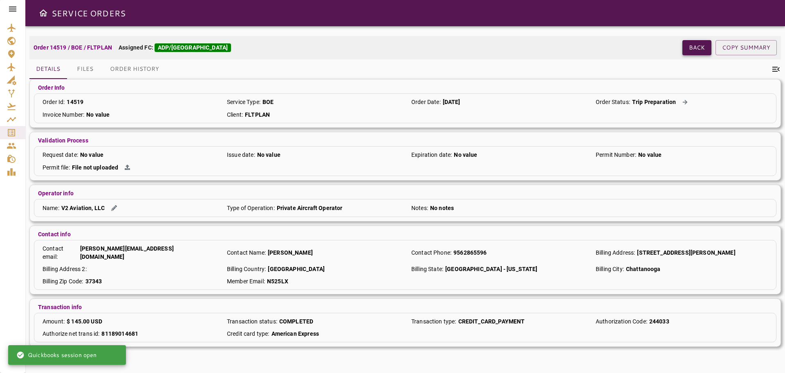
click at [699, 53] on button "Back" at bounding box center [697, 47] width 29 height 15
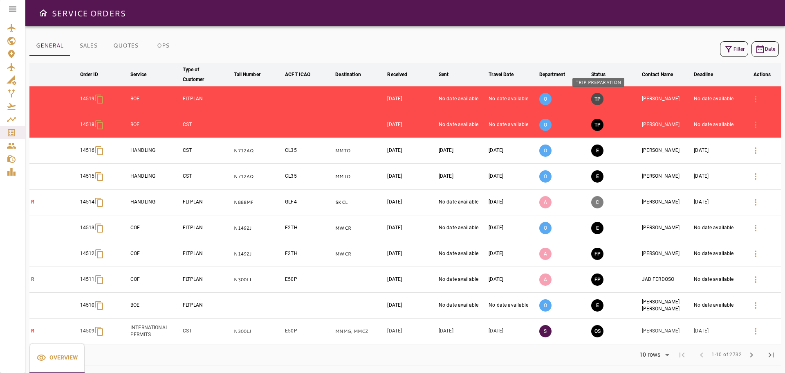
click at [598, 99] on button "TP" at bounding box center [598, 99] width 12 height 12
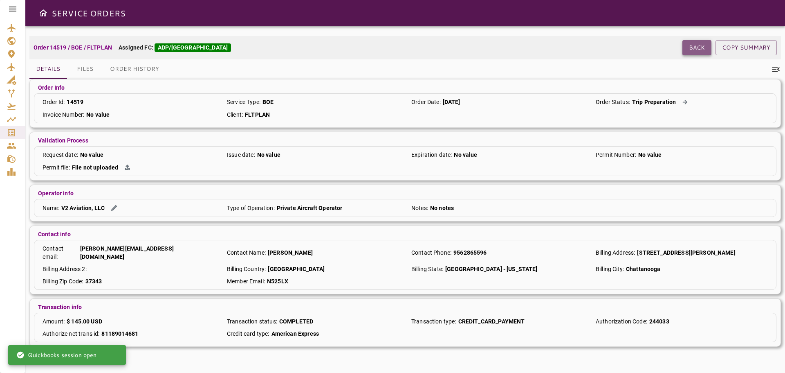
click at [689, 45] on button "Back" at bounding box center [697, 47] width 29 height 15
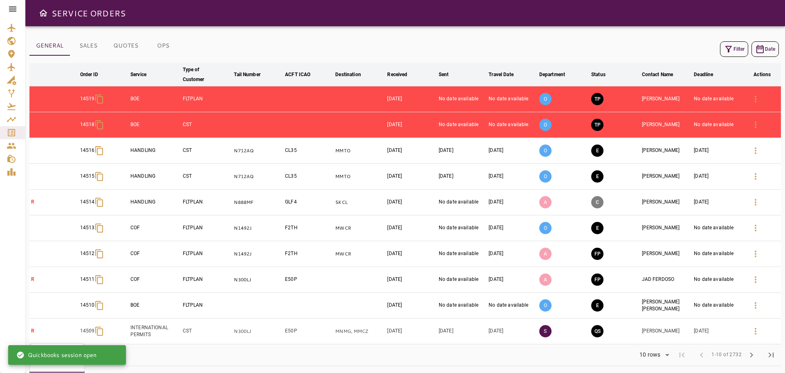
click at [164, 48] on button "OPS" at bounding box center [163, 46] width 37 height 20
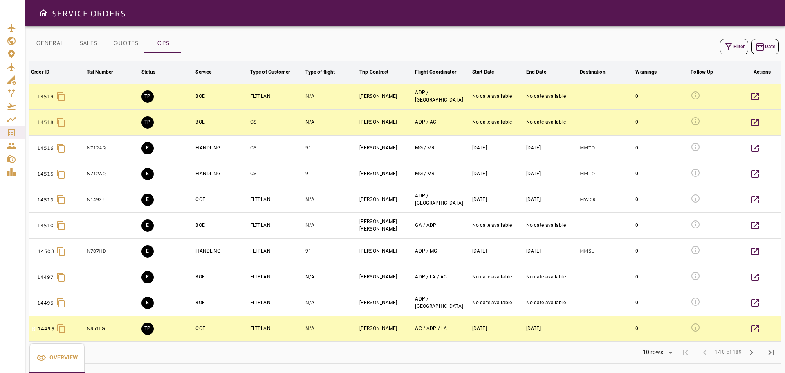
scroll to position [3, 0]
click at [148, 329] on button "TP" at bounding box center [148, 328] width 12 height 12
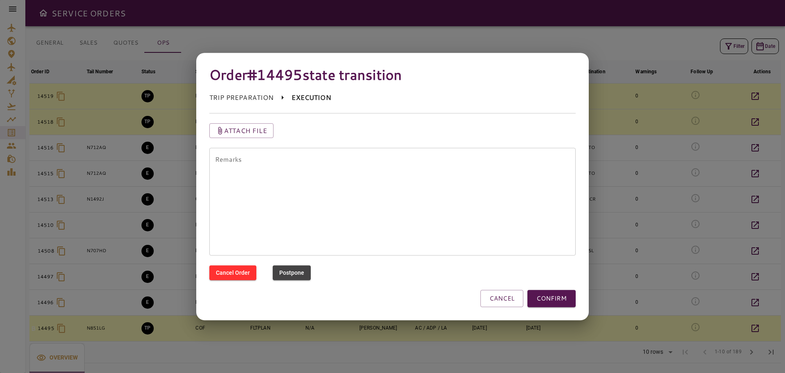
drag, startPoint x: 460, startPoint y: 53, endPoint x: 459, endPoint y: 31, distance: 22.2
click at [459, 31] on div "Order #14495 state transition TRIP PREPARATION EXECUTION Attach file Remarks * …" at bounding box center [392, 186] width 785 height 373
click at [499, 294] on button "CANCEL" at bounding box center [502, 298] width 43 height 17
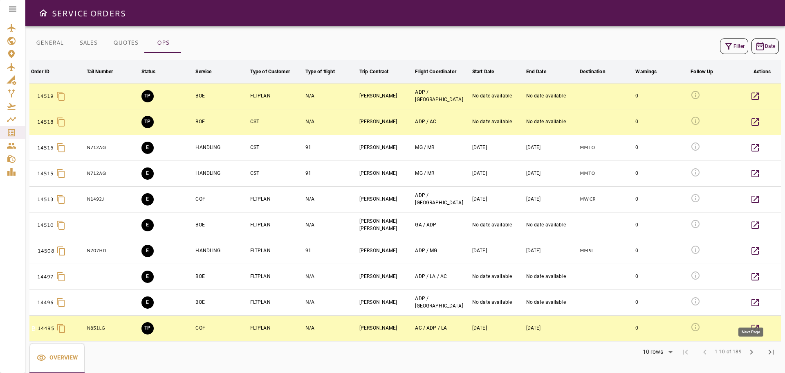
click at [755, 355] on span "chevron_right" at bounding box center [752, 352] width 10 height 10
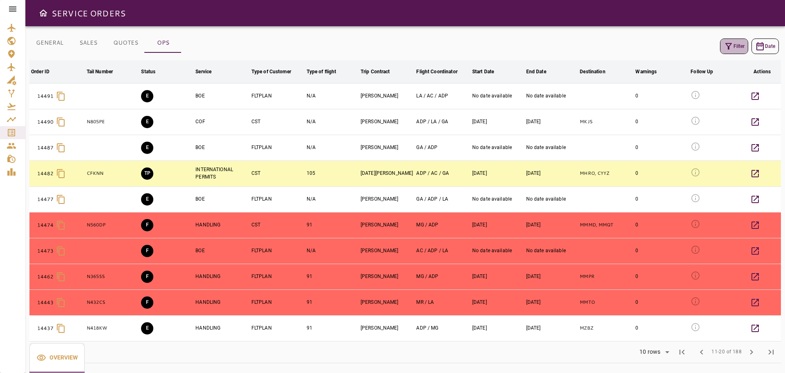
click at [738, 50] on button "Filter" at bounding box center [734, 46] width 28 height 16
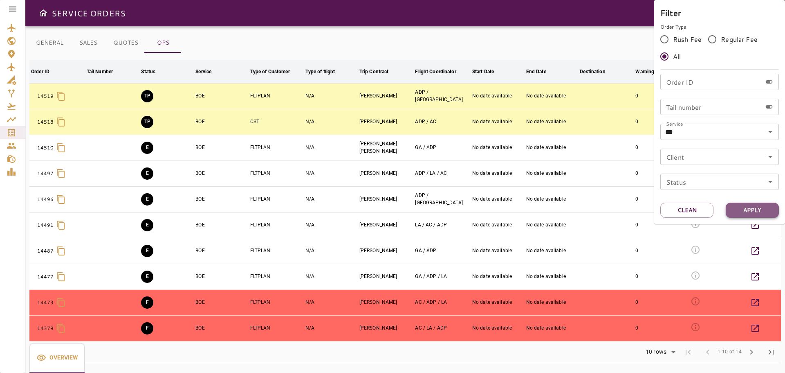
click at [760, 209] on button "Apply" at bounding box center [752, 209] width 53 height 15
click at [754, 213] on button "Apply" at bounding box center [752, 209] width 53 height 15
click at [596, 355] on div at bounding box center [392, 186] width 785 height 373
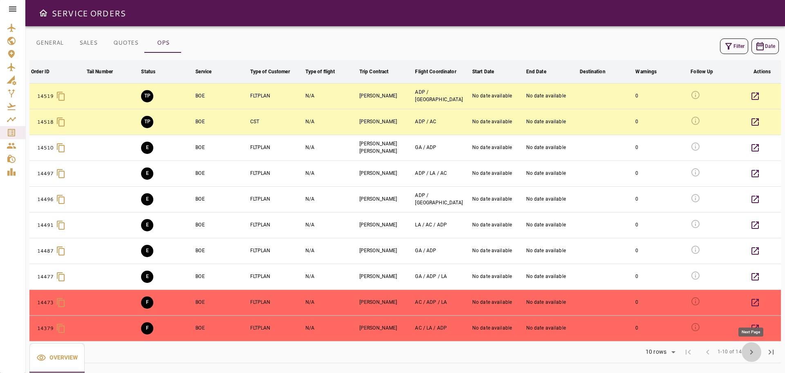
click at [749, 355] on span "chevron_right" at bounding box center [752, 352] width 10 height 10
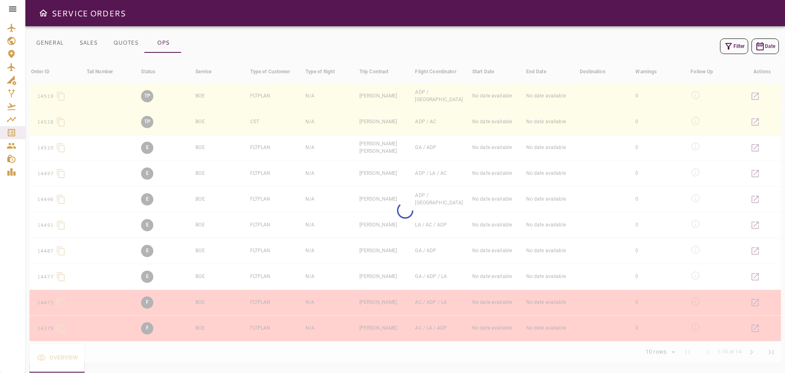
scroll to position [0, 0]
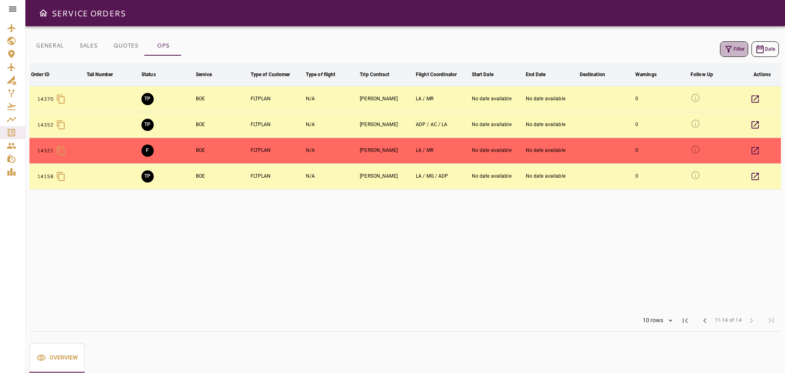
click at [727, 47] on icon "button" at bounding box center [729, 49] width 7 height 7
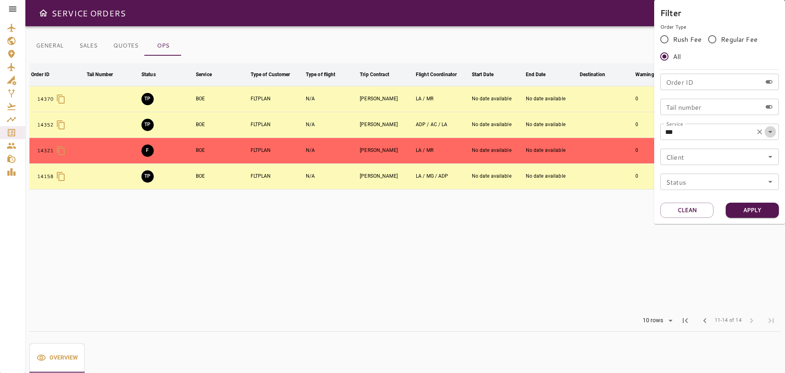
click at [772, 132] on icon "Open" at bounding box center [771, 132] width 10 height 10
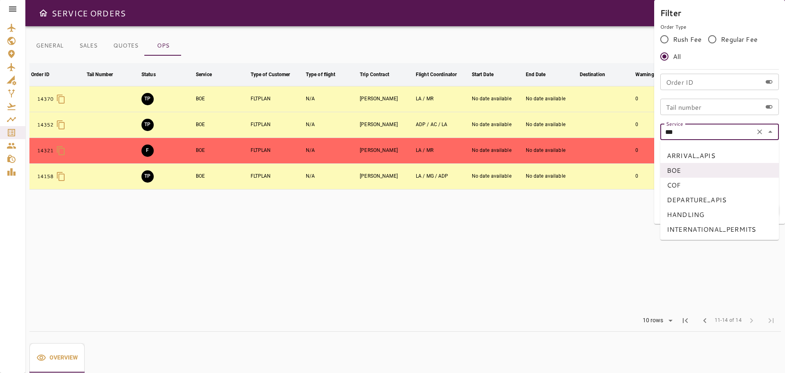
click at [697, 185] on li "COF" at bounding box center [720, 185] width 119 height 15
type input "***"
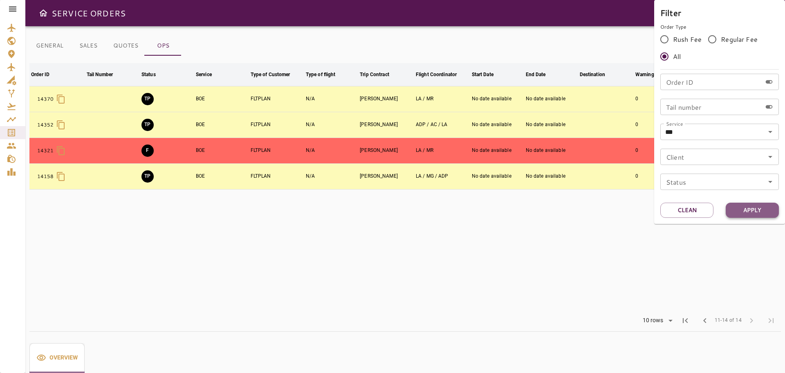
click at [756, 214] on button "Apply" at bounding box center [752, 209] width 53 height 15
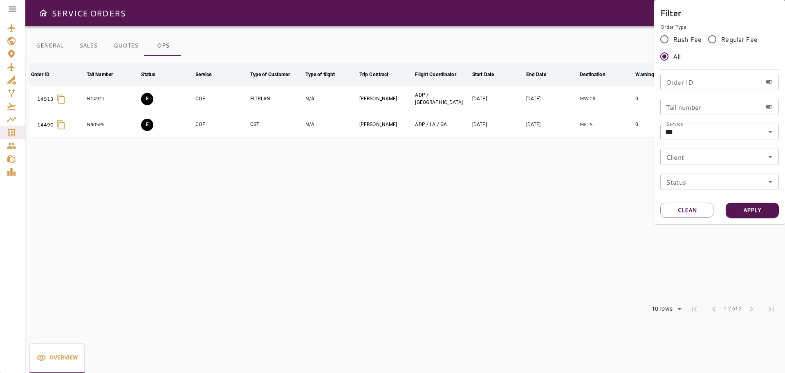
click at [467, 204] on div at bounding box center [392, 186] width 785 height 373
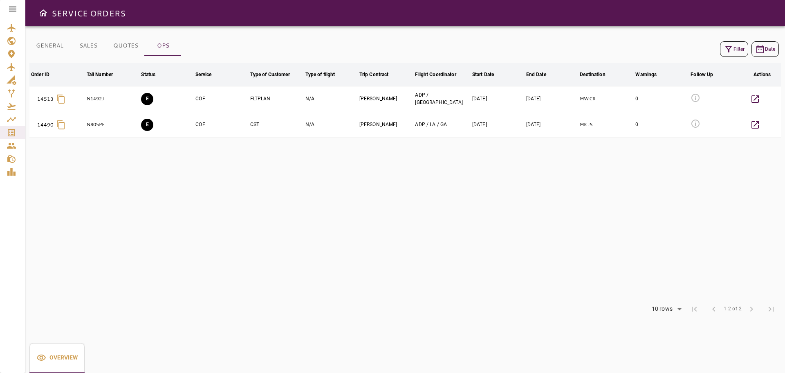
click at [287, 209] on table "Order ID arrow_downward Tail Number arrow_downward Status arrow_downward Servic…" at bounding box center [405, 180] width 752 height 235
click at [57, 50] on button "GENERAL" at bounding box center [49, 46] width 40 height 20
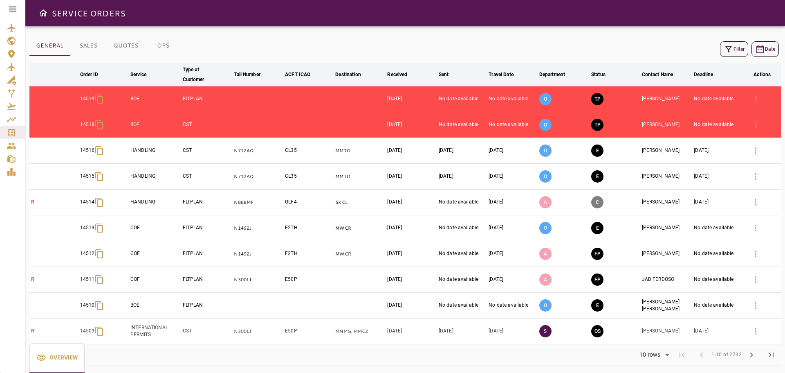
click at [734, 49] on button "Filter" at bounding box center [734, 49] width 28 height 16
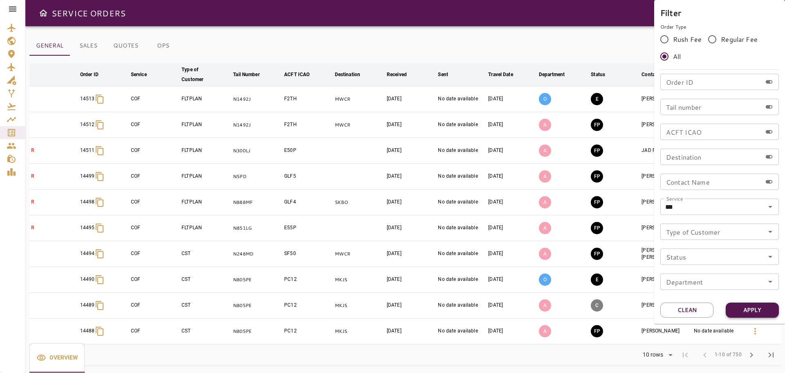
click at [754, 310] on button "Apply" at bounding box center [752, 309] width 53 height 15
click at [543, 40] on div at bounding box center [392, 186] width 785 height 373
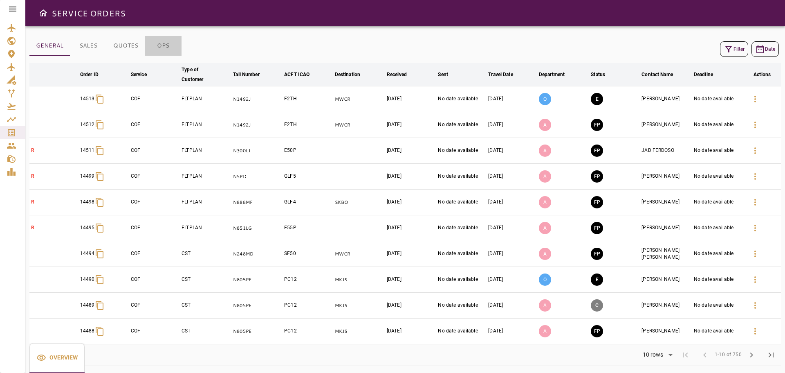
click at [164, 42] on button "OPS" at bounding box center [163, 46] width 37 height 20
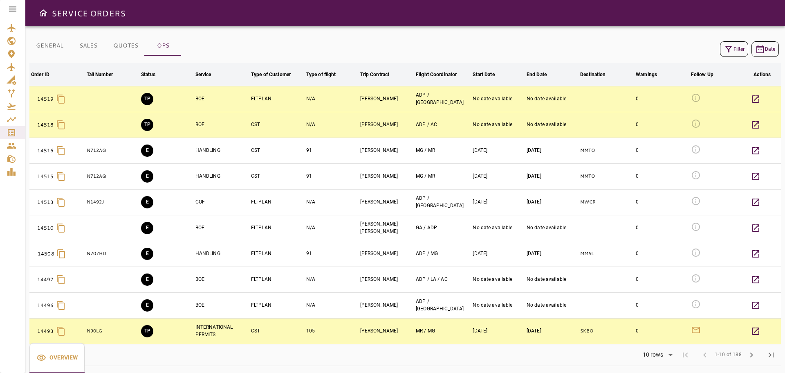
click at [739, 48] on button "Filter" at bounding box center [734, 49] width 28 height 16
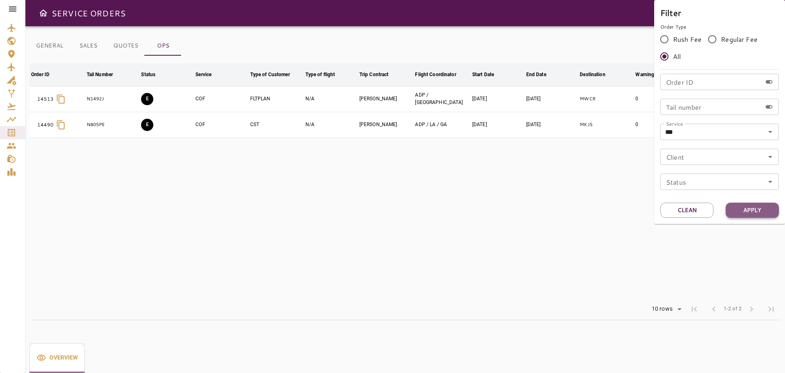
click at [757, 212] on button "Apply" at bounding box center [752, 209] width 53 height 15
click at [482, 196] on div at bounding box center [392, 186] width 785 height 373
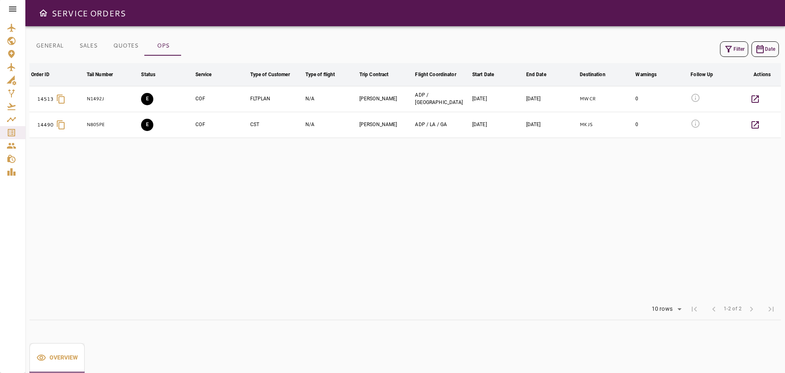
click at [11, 7] on icon at bounding box center [12, 9] width 7 height 5
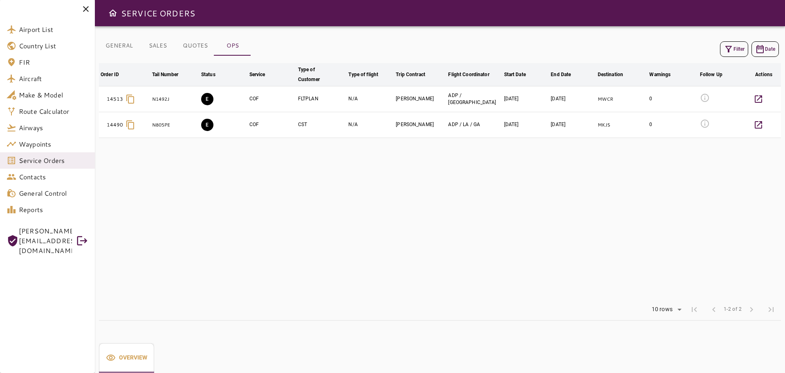
click at [87, 11] on icon at bounding box center [86, 9] width 10 height 10
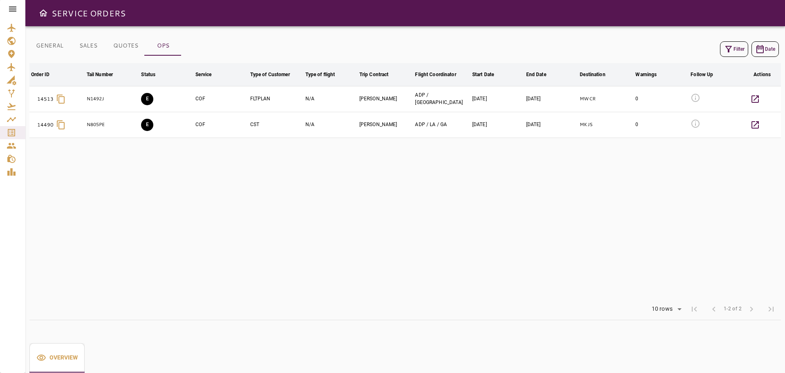
click at [106, 244] on table "Order ID arrow_downward Tail Number arrow_downward Status arrow_downward Servic…" at bounding box center [405, 180] width 752 height 235
